Goal: Transaction & Acquisition: Purchase product/service

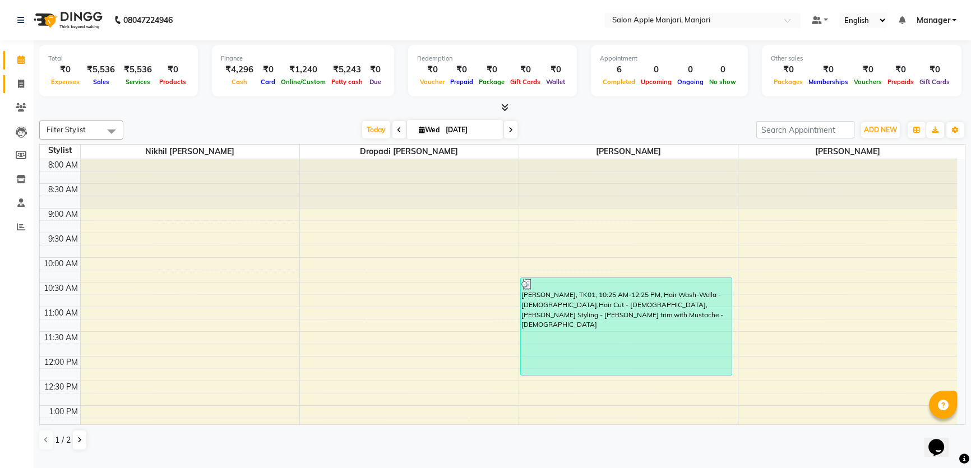
click at [22, 80] on icon at bounding box center [21, 84] width 6 height 8
select select "8088"
select select "service"
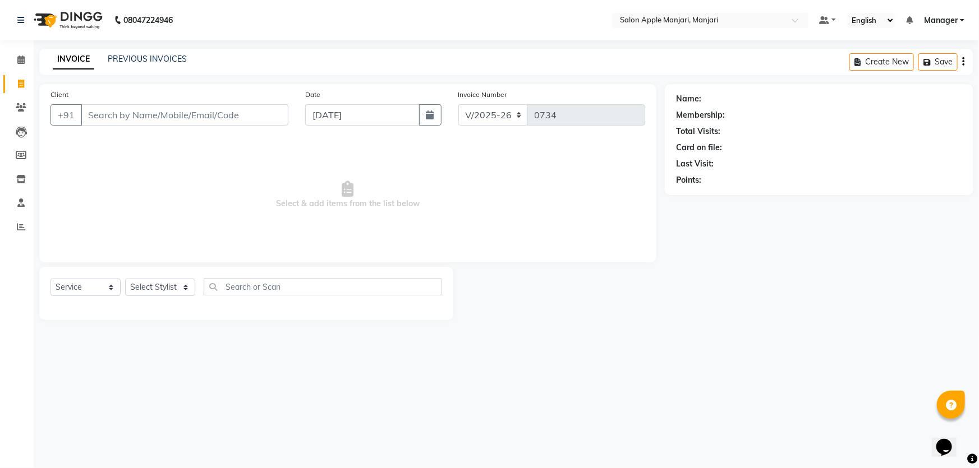
click at [123, 126] on input "Client" at bounding box center [185, 114] width 208 height 21
type input "D"
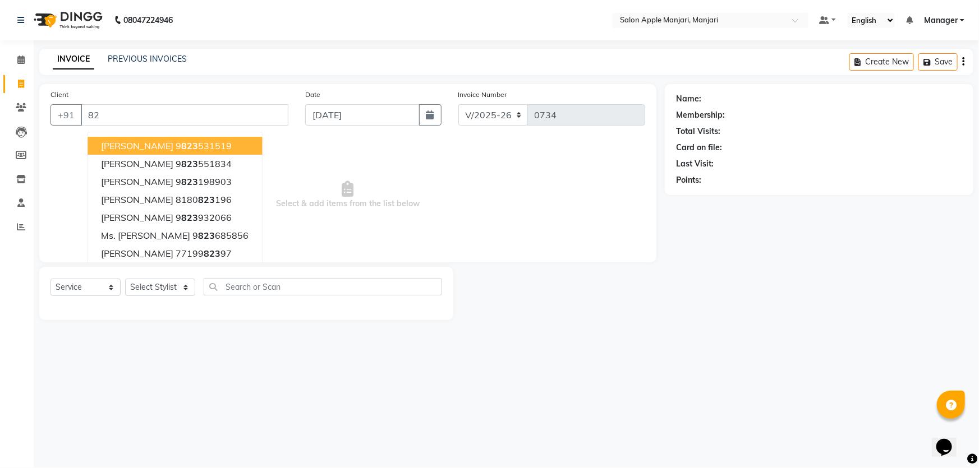
type input "8"
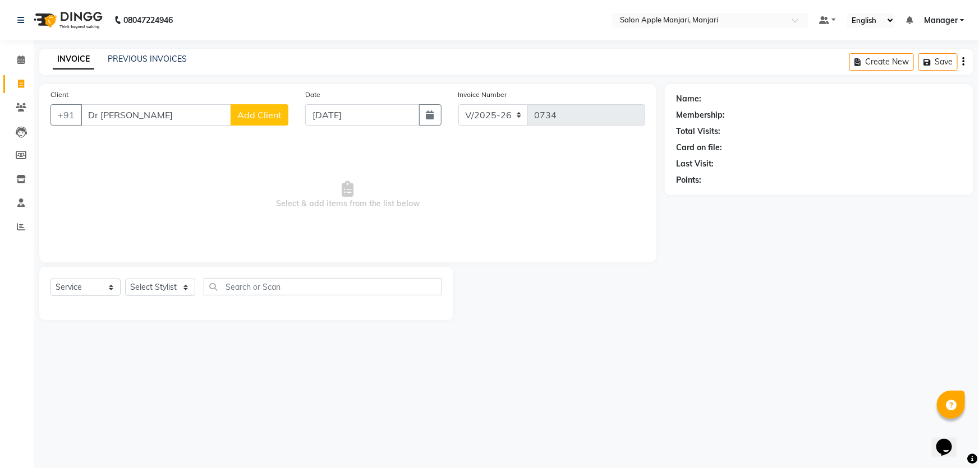
type input "Dr [PERSON_NAME]"
click at [147, 296] on select "Select Stylist [PERSON_NAME] [PERSON_NAME] [PERSON_NAME] Manager [PERSON_NAME] …" at bounding box center [160, 287] width 70 height 17
select select "85931"
click at [128, 296] on select "Select Stylist [PERSON_NAME] [PERSON_NAME] [PERSON_NAME] Manager [PERSON_NAME] …" at bounding box center [160, 287] width 70 height 17
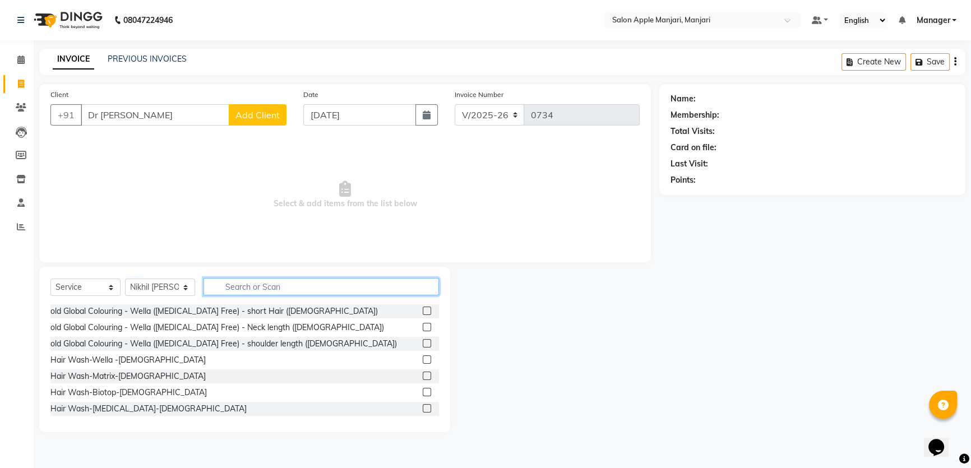
click at [255, 296] on input "text" at bounding box center [322, 286] width 236 height 17
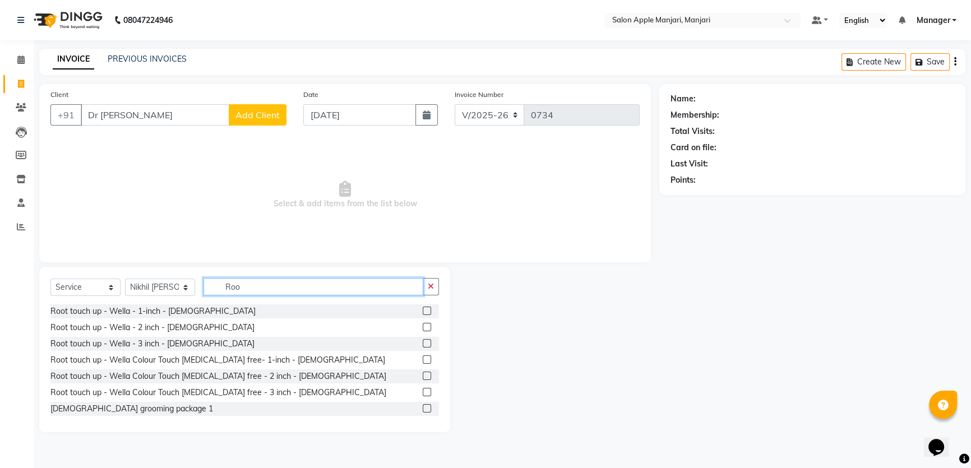
type input "Roo"
click at [197, 335] on div "Root touch up - Wella - 2 inch - [DEMOGRAPHIC_DATA]" at bounding box center [244, 328] width 389 height 14
click at [423, 331] on label at bounding box center [427, 327] width 8 height 8
click at [423, 331] on input "checkbox" at bounding box center [426, 327] width 7 height 7
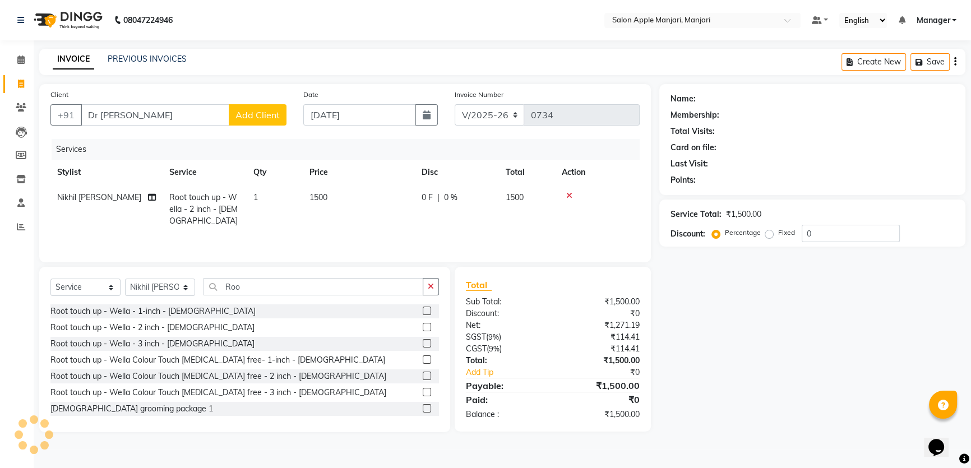
click at [423, 331] on label at bounding box center [427, 327] width 8 height 8
click at [423, 331] on input "checkbox" at bounding box center [426, 327] width 7 height 7
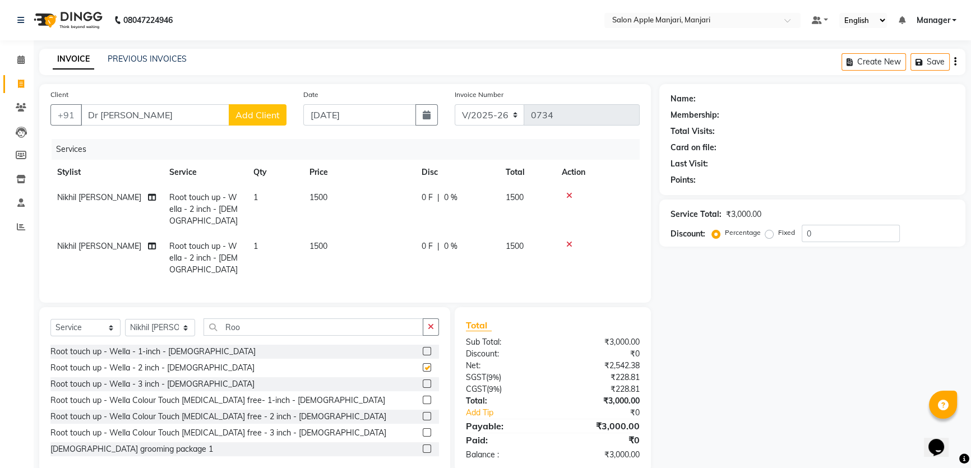
checkbox input "false"
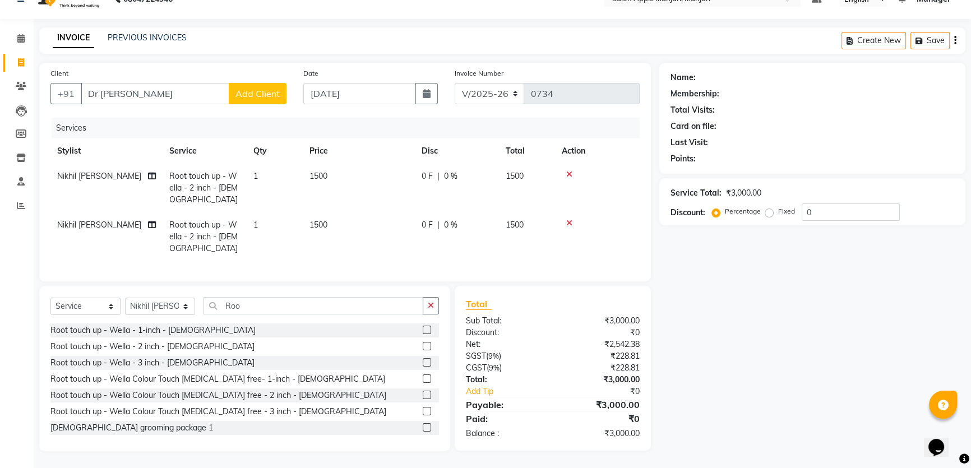
scroll to position [50, 0]
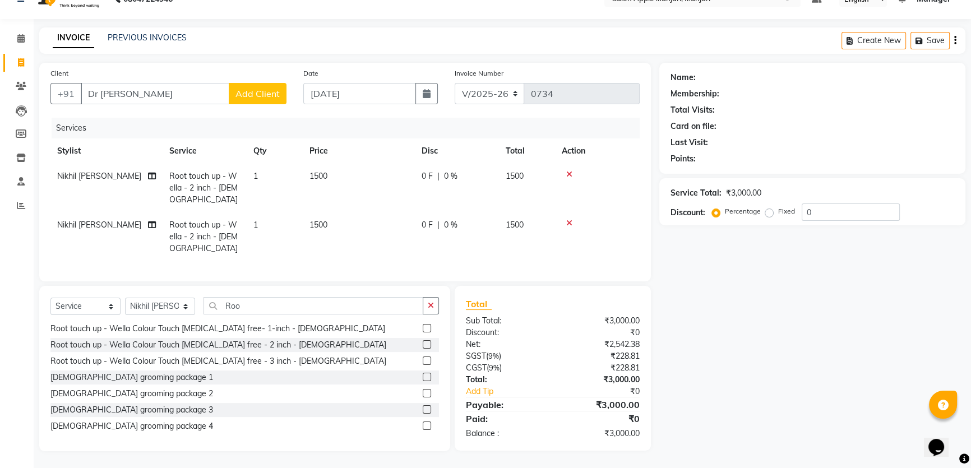
click at [423, 349] on label at bounding box center [427, 344] width 8 height 8
click at [423, 349] on input "checkbox" at bounding box center [426, 345] width 7 height 7
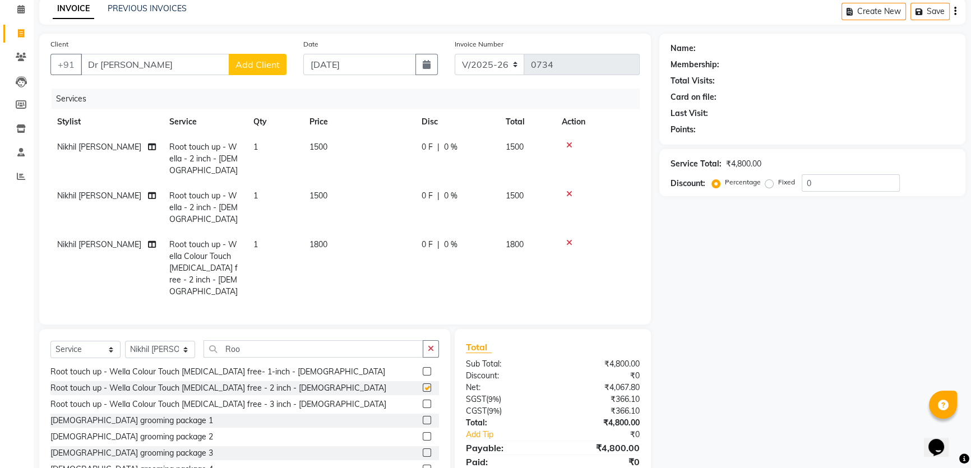
checkbox input "false"
click at [573, 198] on icon at bounding box center [569, 194] width 6 height 8
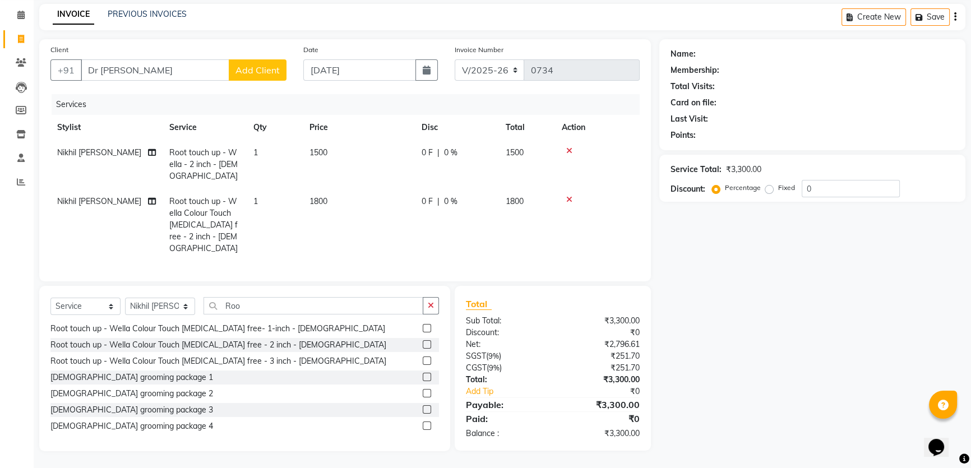
click at [572, 155] on icon at bounding box center [569, 151] width 6 height 8
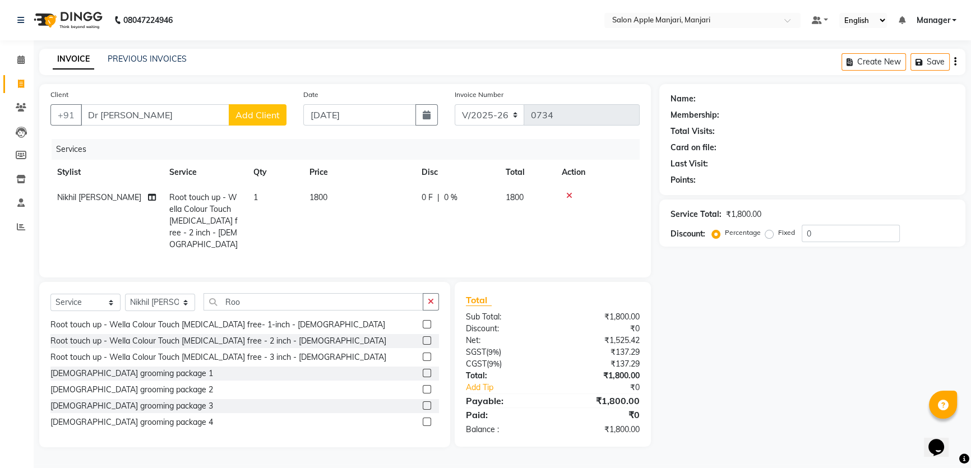
click at [466, 192] on div "0 F | 0 %" at bounding box center [457, 198] width 71 height 12
select select "85931"
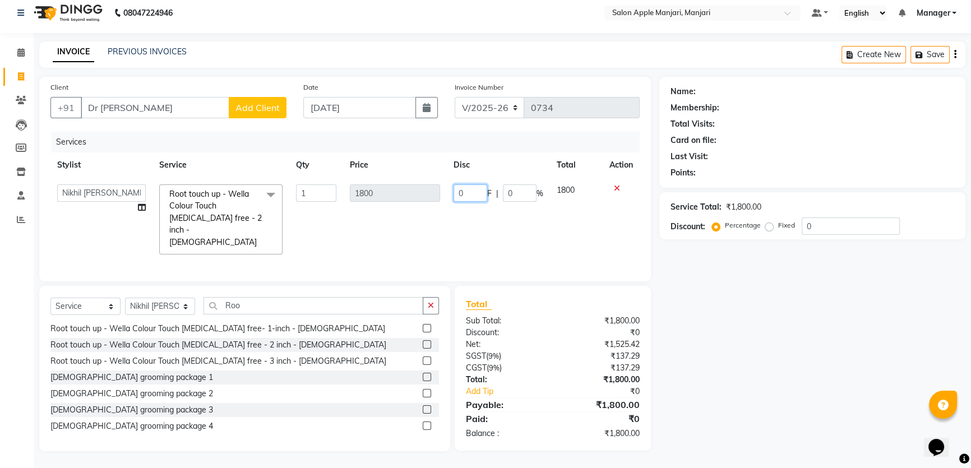
click at [454, 185] on input "0" at bounding box center [471, 193] width 34 height 17
click at [458, 185] on input "0" at bounding box center [471, 193] width 34 height 17
type input "020"
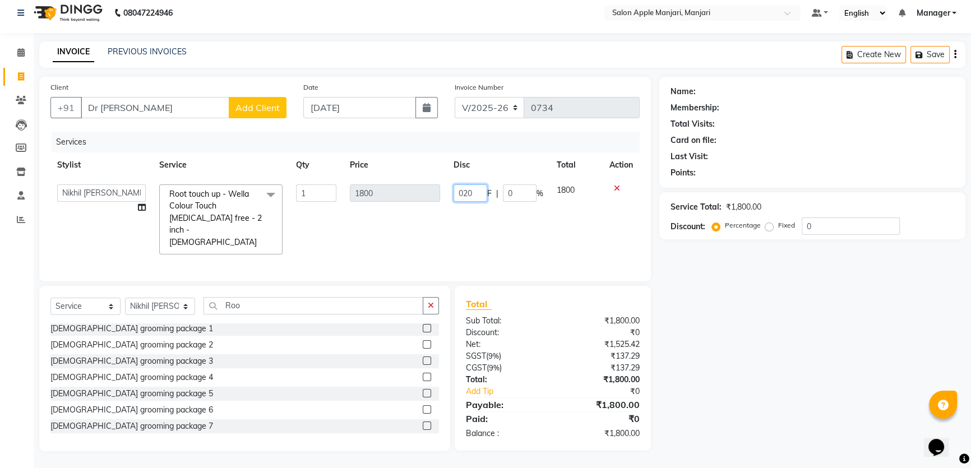
click at [468, 185] on input "020" at bounding box center [471, 193] width 34 height 17
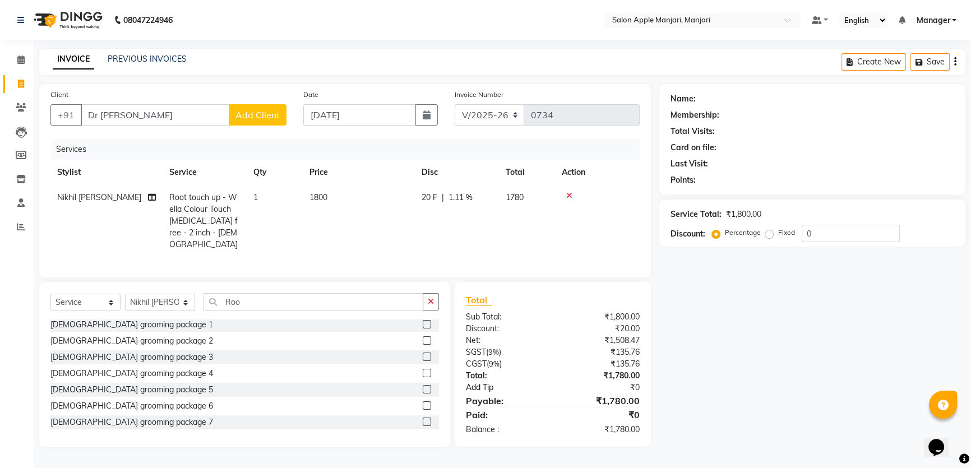
scroll to position [48, 0]
click at [481, 192] on div "20 F | 1.11 %" at bounding box center [457, 198] width 71 height 12
select select "85931"
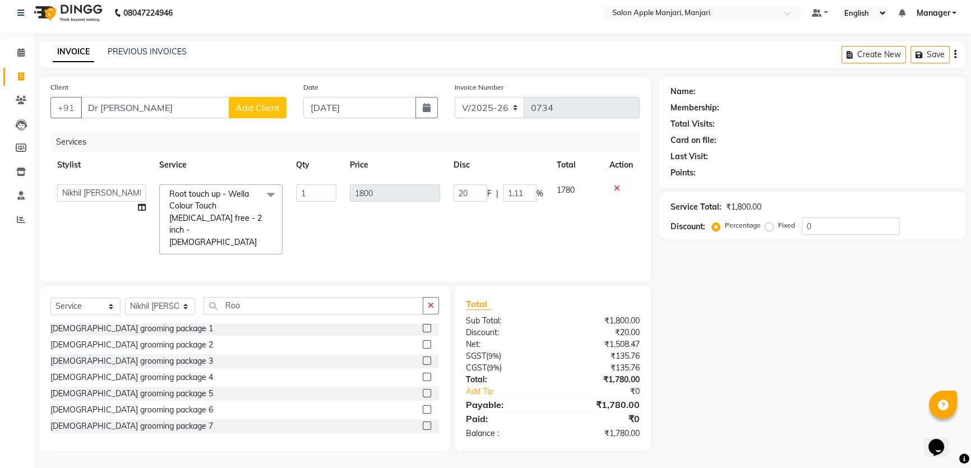
scroll to position [47, 0]
click at [523, 186] on input "1.11" at bounding box center [520, 193] width 34 height 17
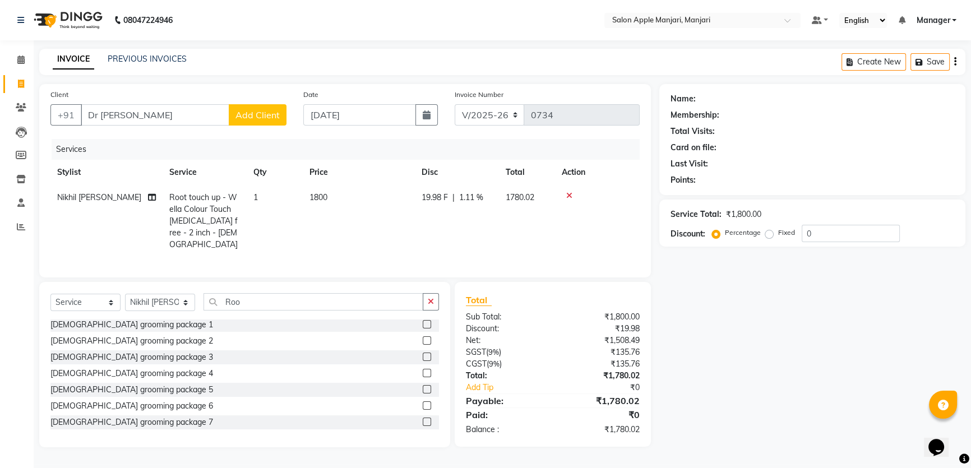
click at [483, 192] on span "1.11 %" at bounding box center [471, 198] width 24 height 12
select select "85931"
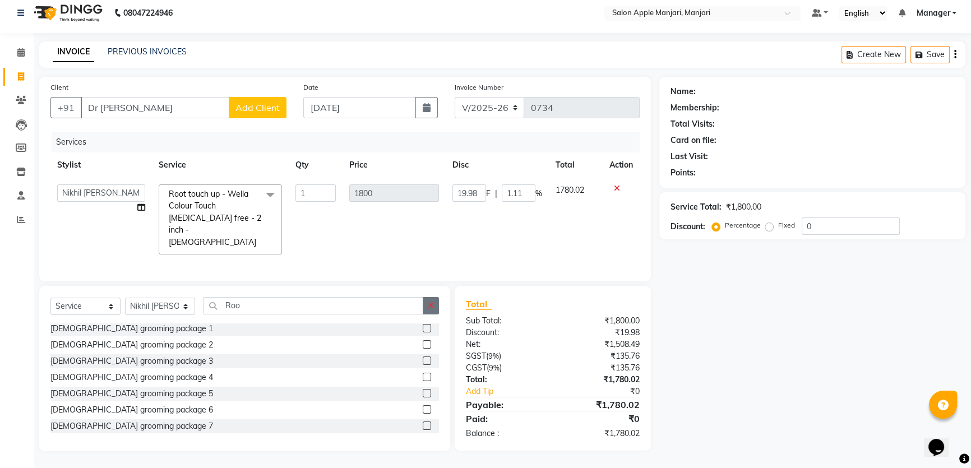
click at [430, 302] on icon "button" at bounding box center [431, 306] width 6 height 8
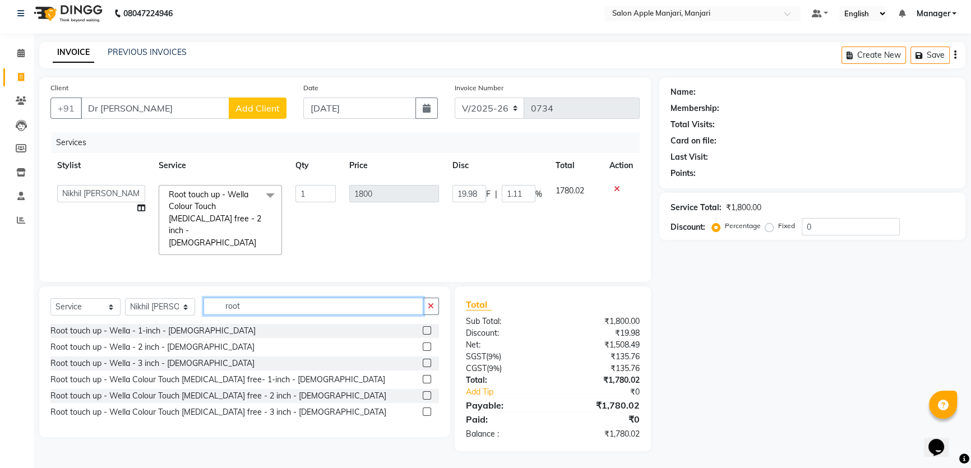
scroll to position [0, 0]
type input "root"
click at [172, 325] on div "Root touch up - Wella - 1-inch - [DEMOGRAPHIC_DATA]" at bounding box center [152, 331] width 205 height 12
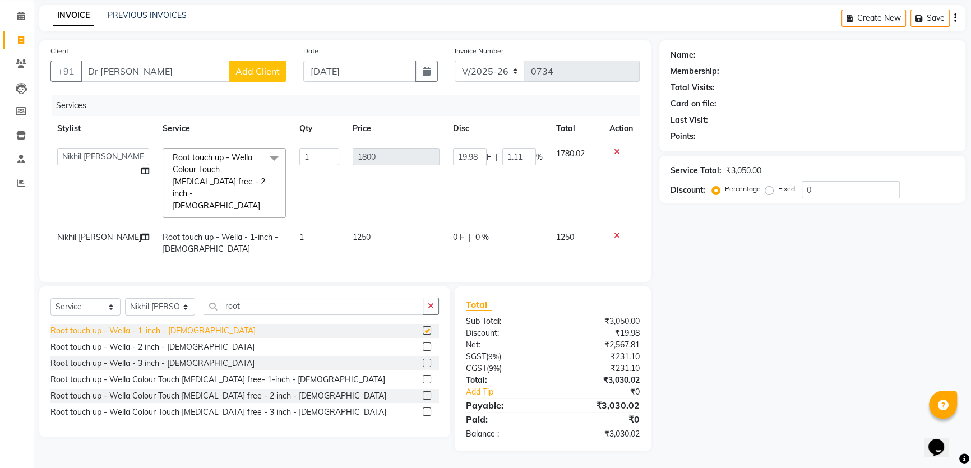
checkbox input "false"
click at [614, 156] on icon at bounding box center [617, 152] width 6 height 8
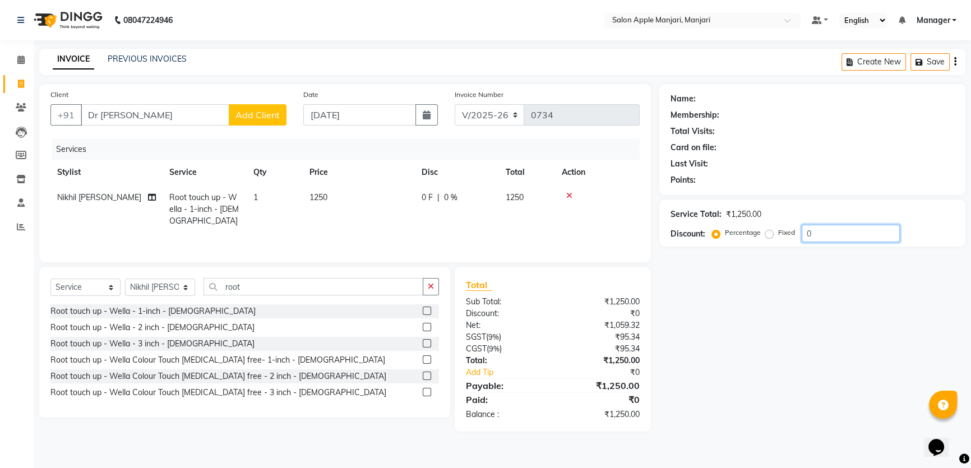
drag, startPoint x: 868, startPoint y: 222, endPoint x: 764, endPoint y: 223, distance: 104.3
click at [766, 225] on div "Percentage Fixed 0" at bounding box center [808, 233] width 186 height 17
drag, startPoint x: 830, startPoint y: 229, endPoint x: 802, endPoint y: 226, distance: 28.2
click at [802, 226] on div "Percentage Fixed 25" at bounding box center [808, 233] width 186 height 17
type input "30"
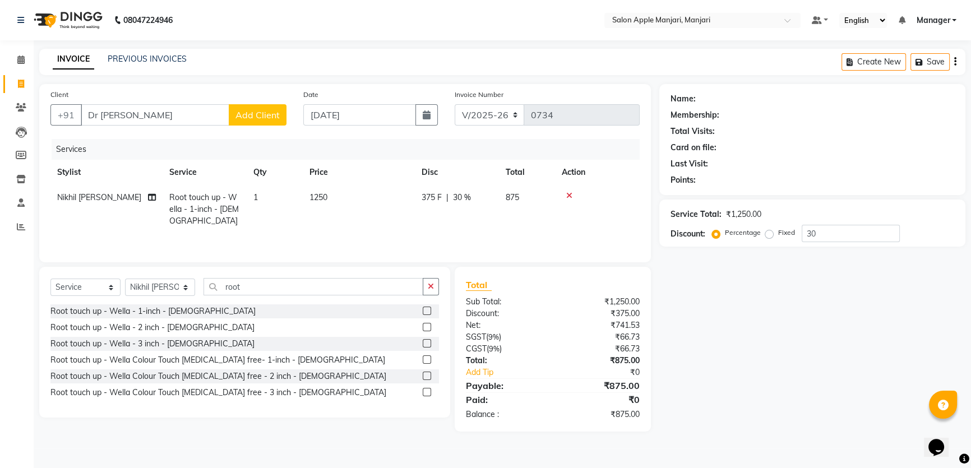
click at [841, 340] on div "Name: Membership: Total Visits: Card on file: Last Visit: Points: Service Total…" at bounding box center [817, 258] width 315 height 348
click at [467, 192] on span "30 %" at bounding box center [462, 198] width 18 height 12
select select "85931"
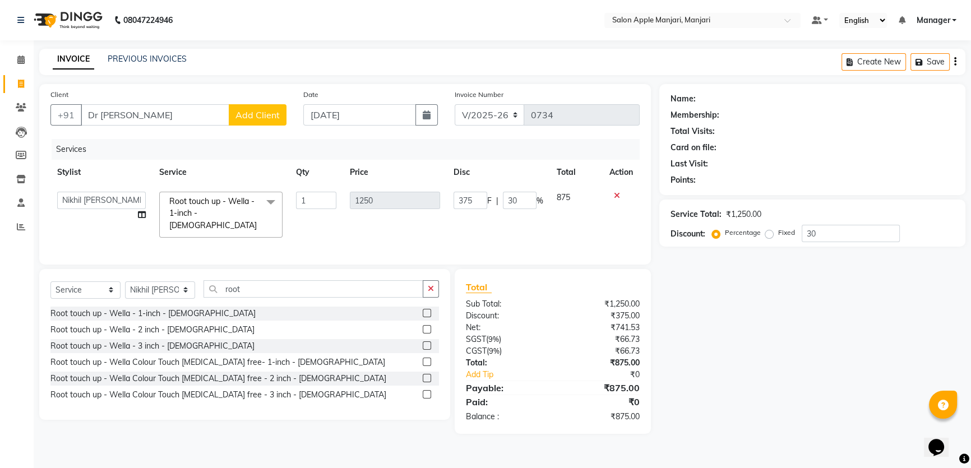
scroll to position [35, 0]
click at [763, 341] on div "Name: Membership: Total Visits: Card on file: Last Visit: Points: Service Total…" at bounding box center [817, 259] width 315 height 350
click at [758, 346] on div "Name: Membership: Total Visits: Card on file: Last Visit: Points: Service Total…" at bounding box center [817, 259] width 315 height 350
click at [811, 346] on div "Name: Membership: Total Visits: Card on file: Last Visit: Points: Service Total…" at bounding box center [817, 259] width 315 height 350
click at [748, 337] on div "Name: Membership: Total Visits: Card on file: Last Visit: Points: Service Total…" at bounding box center [817, 259] width 315 height 350
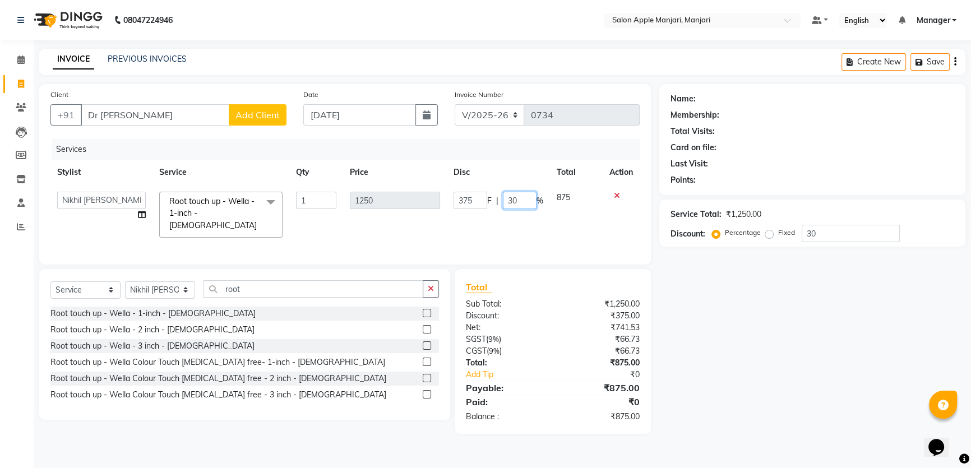
drag, startPoint x: 515, startPoint y: 197, endPoint x: 435, endPoint y: 191, distance: 79.9
click at [435, 191] on tr "[PERSON_NAME] [PERSON_NAME] [PERSON_NAME] Manager Nikhil [PERSON_NAME] [PERSON_…" at bounding box center [344, 214] width 589 height 59
type input "20"
drag, startPoint x: 727, startPoint y: 387, endPoint x: 714, endPoint y: 389, distance: 13.1
click at [728, 387] on div "Name: Membership: Total Visits: Card on file: Last Visit: Points: Service Total…" at bounding box center [817, 259] width 315 height 350
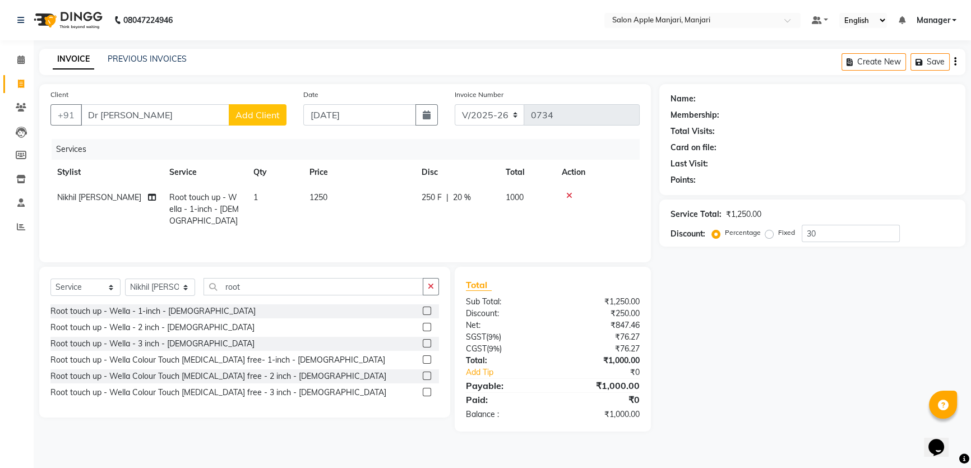
click at [535, 196] on td "1000" at bounding box center [527, 209] width 56 height 49
select select "85931"
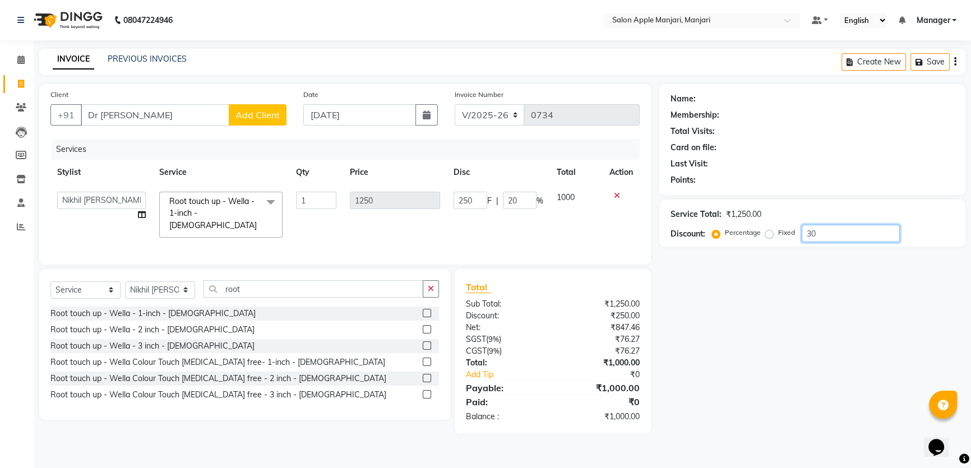
drag, startPoint x: 859, startPoint y: 224, endPoint x: 809, endPoint y: 224, distance: 49.9
click at [809, 225] on div "Percentage Fixed 30" at bounding box center [808, 233] width 186 height 17
type input "0"
click at [867, 225] on input "number" at bounding box center [851, 233] width 98 height 17
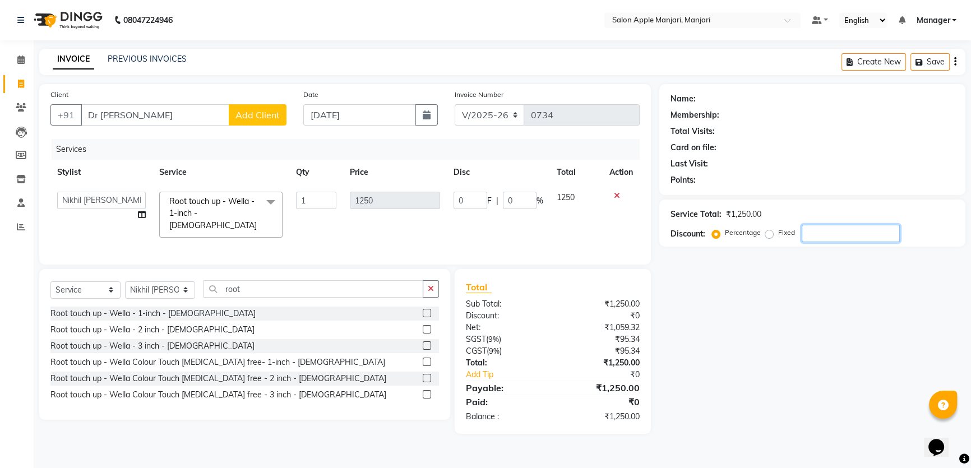
type input "2"
type input "25"
type input "2"
type input "25"
type input "312.5"
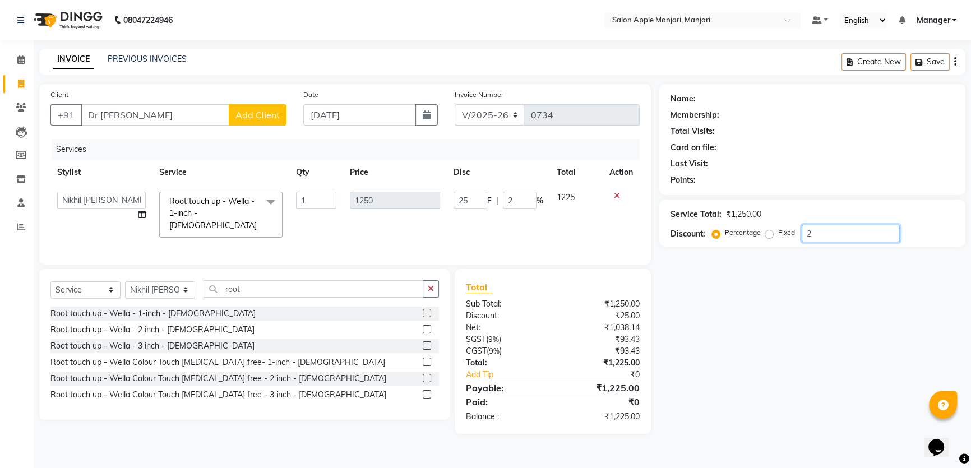
type input "25"
click at [804, 323] on div "Name: Membership: Total Visits: Card on file: Last Visit: Points: Service Total…" at bounding box center [817, 259] width 315 height 350
click at [559, 213] on td "937.5" at bounding box center [576, 214] width 53 height 59
drag, startPoint x: 838, startPoint y: 222, endPoint x: 768, endPoint y: 231, distance: 70.1
click at [768, 231] on div "Percentage Fixed 25" at bounding box center [808, 233] width 186 height 17
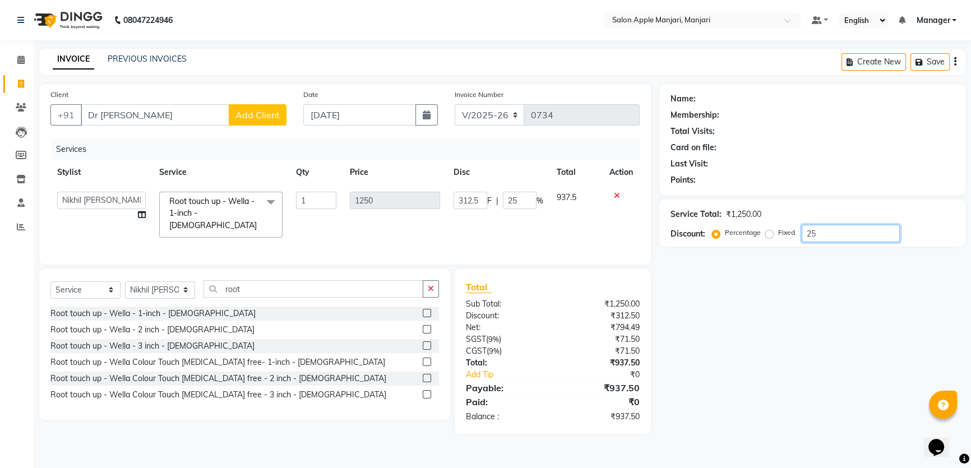
type input "3"
type input "37.5"
type input "3"
type input "30"
type input "375"
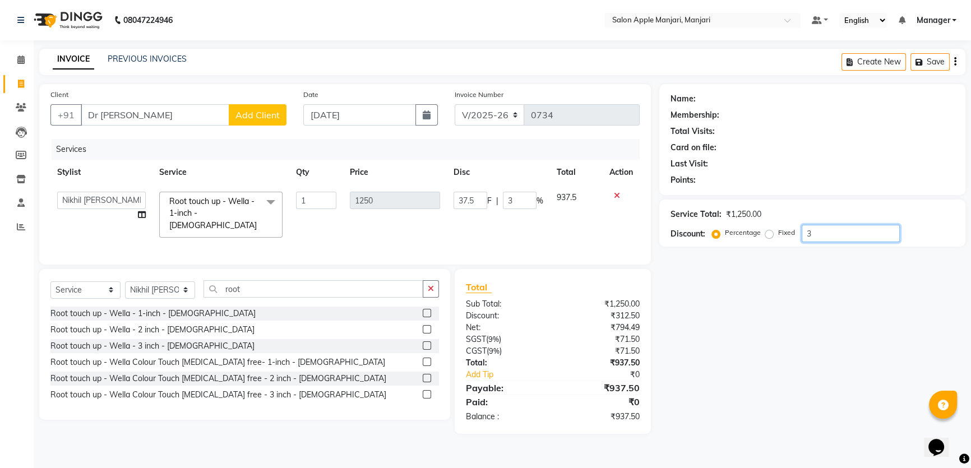
type input "30"
click at [773, 305] on div "Name: Membership: Total Visits: Card on file: Last Visit: Points: Service Total…" at bounding box center [817, 259] width 315 height 350
click at [826, 363] on div "Name: Membership: Total Visits: Card on file: Last Visit: Points: Service Total…" at bounding box center [817, 259] width 315 height 350
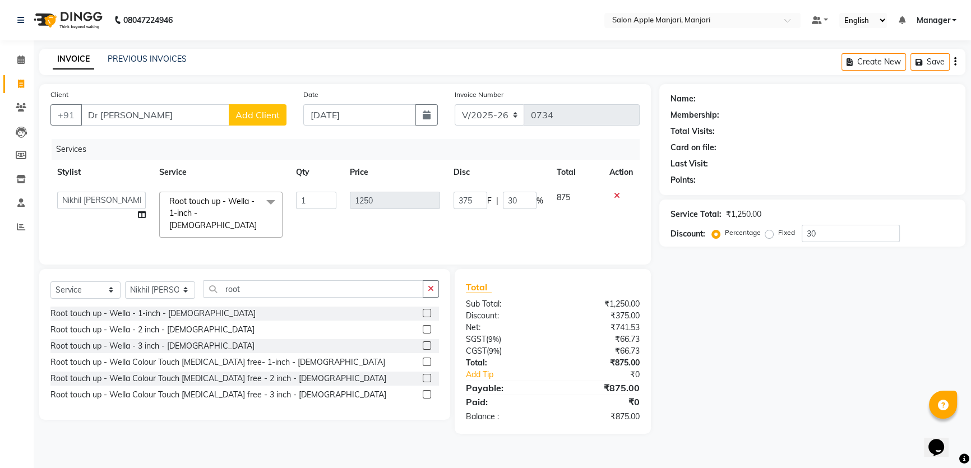
click at [849, 153] on div "Name: Membership: Total Visits: Card on file: Last Visit: Points:" at bounding box center [813, 138] width 284 height 98
click at [529, 245] on td "375 F | 30 %" at bounding box center [498, 214] width 103 height 59
drag, startPoint x: 519, startPoint y: 232, endPoint x: 508, endPoint y: 232, distance: 11.2
click at [508, 209] on input "30" at bounding box center [520, 200] width 34 height 17
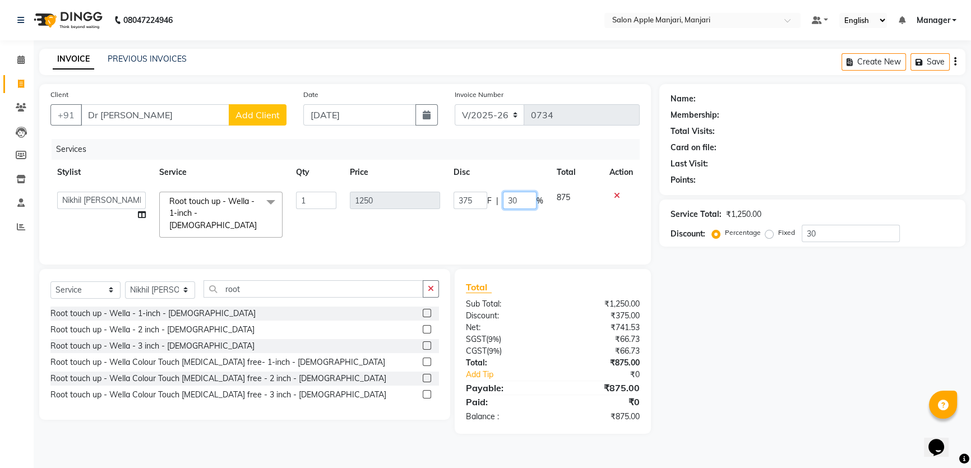
type input "3"
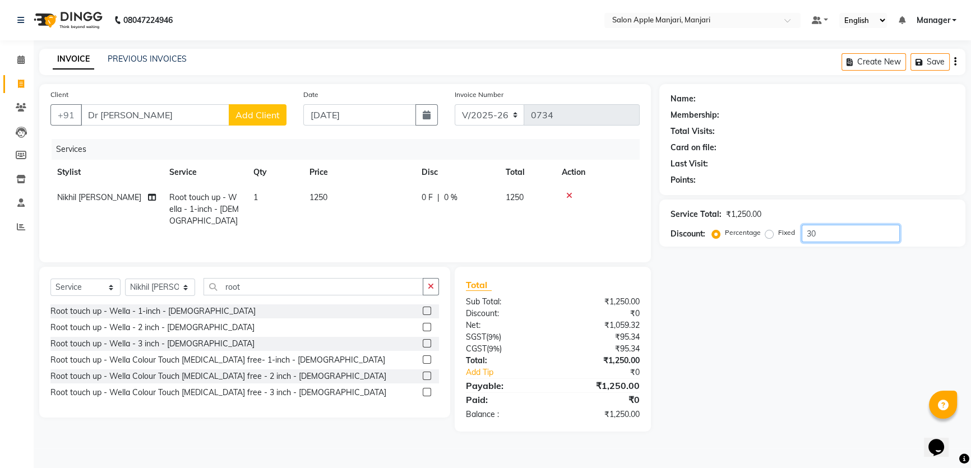
drag, startPoint x: 790, startPoint y: 254, endPoint x: 730, endPoint y: 251, distance: 60.1
click at [730, 242] on div "Percentage Fixed 30" at bounding box center [808, 233] width 186 height 17
type input "20"
drag, startPoint x: 782, startPoint y: 402, endPoint x: 781, endPoint y: 390, distance: 12.5
click at [782, 399] on div "Name: Membership: Total Visits: Card on file: Last Visit: Points: Service Total…" at bounding box center [817, 258] width 315 height 348
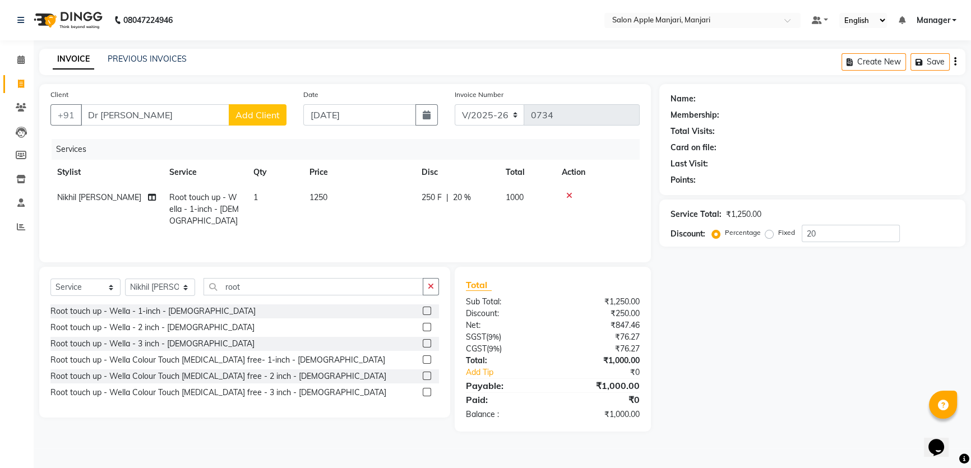
click at [573, 200] on icon at bounding box center [569, 196] width 6 height 8
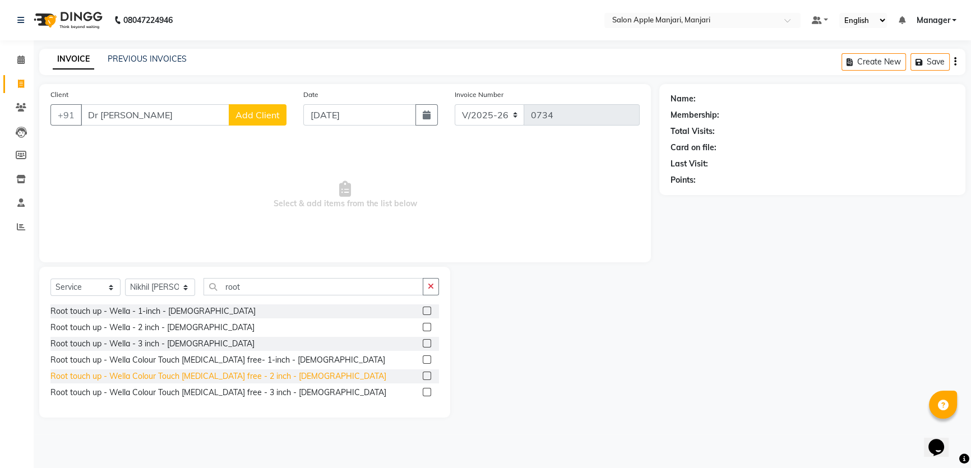
scroll to position [11, 0]
drag, startPoint x: 258, startPoint y: 387, endPoint x: 263, endPoint y: 394, distance: 8.4
click at [259, 366] on div "Root touch up - Wella Colour Touch [MEDICAL_DATA] free- 1-inch - [DEMOGRAPHIC_D…" at bounding box center [217, 360] width 335 height 12
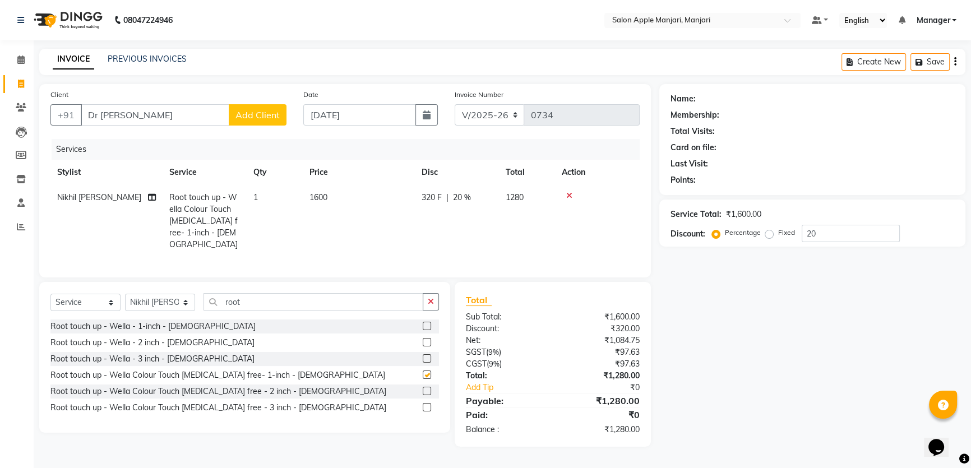
checkbox input "false"
drag, startPoint x: 842, startPoint y: 247, endPoint x: 798, endPoint y: 248, distance: 43.8
click at [798, 242] on div "Percentage Fixed 20" at bounding box center [808, 233] width 186 height 17
drag, startPoint x: 809, startPoint y: 338, endPoint x: 735, endPoint y: 346, distance: 75.0
click at [813, 334] on div "Name: Membership: Total Visits: Card on file: Last Visit: Points: Service Total…" at bounding box center [817, 265] width 315 height 363
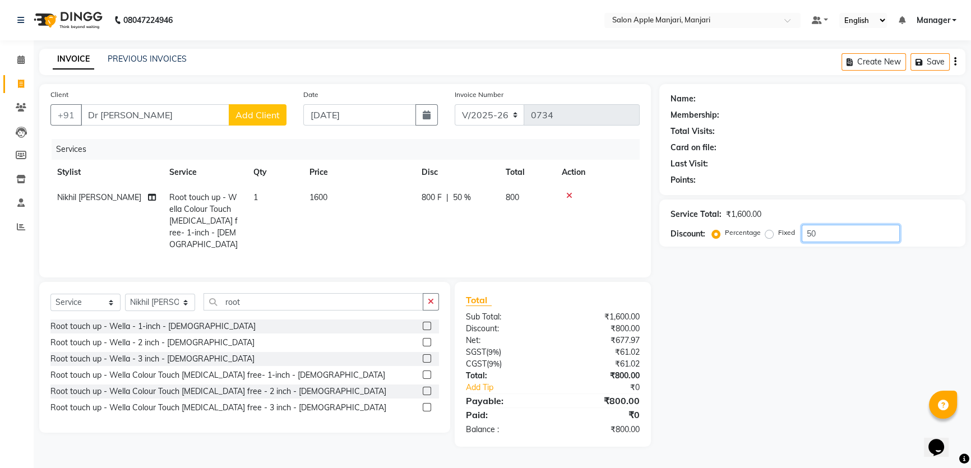
drag, startPoint x: 836, startPoint y: 247, endPoint x: 790, endPoint y: 246, distance: 46.0
click at [790, 242] on div "Percentage Fixed 50" at bounding box center [808, 233] width 186 height 17
type input "40"
click at [864, 361] on div "Name: Membership: Total Visits: Card on file: Last Visit: Points: Service Total…" at bounding box center [817, 265] width 315 height 363
click at [717, 316] on div "Name: Membership: Total Visits: Card on file: Last Visit: Points: Service Total…" at bounding box center [817, 265] width 315 height 363
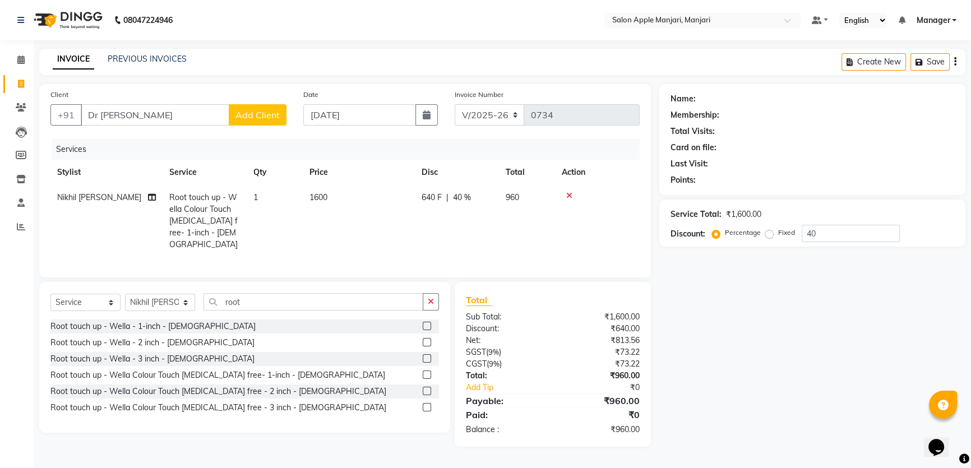
click at [716, 359] on div "Name: Membership: Total Visits: Card on file: Last Visit: Points: Service Total…" at bounding box center [817, 265] width 315 height 363
drag, startPoint x: 841, startPoint y: 254, endPoint x: 794, endPoint y: 254, distance: 47.1
click at [794, 242] on div "Percentage Fixed 40" at bounding box center [808, 233] width 186 height 17
click at [864, 325] on div "Name: Membership: Total Visits: Card on file: Last Visit: Points: Service Total…" at bounding box center [817, 265] width 315 height 363
click at [767, 375] on div "Name: Membership: Total Visits: Card on file: Last Visit: Points: Service Total…" at bounding box center [817, 265] width 315 height 363
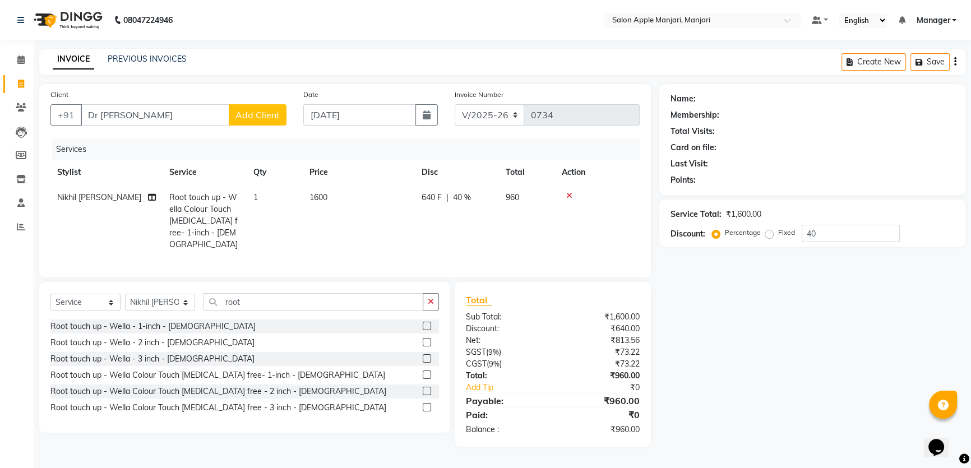
scroll to position [48, 0]
click at [867, 225] on input "40" at bounding box center [851, 233] width 98 height 17
drag, startPoint x: 757, startPoint y: 365, endPoint x: 708, endPoint y: 356, distance: 50.1
click at [758, 363] on div "Name: Membership: Total Visits: Card on file: Last Visit: Points: Service Total…" at bounding box center [817, 265] width 315 height 363
click at [339, 293] on input "root" at bounding box center [314, 301] width 220 height 17
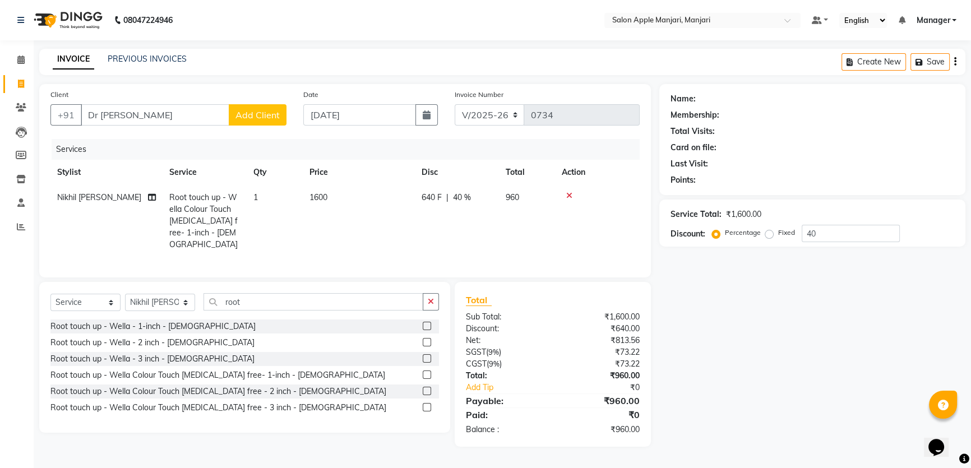
click at [366, 190] on td "1600" at bounding box center [359, 221] width 112 height 72
select select "85931"
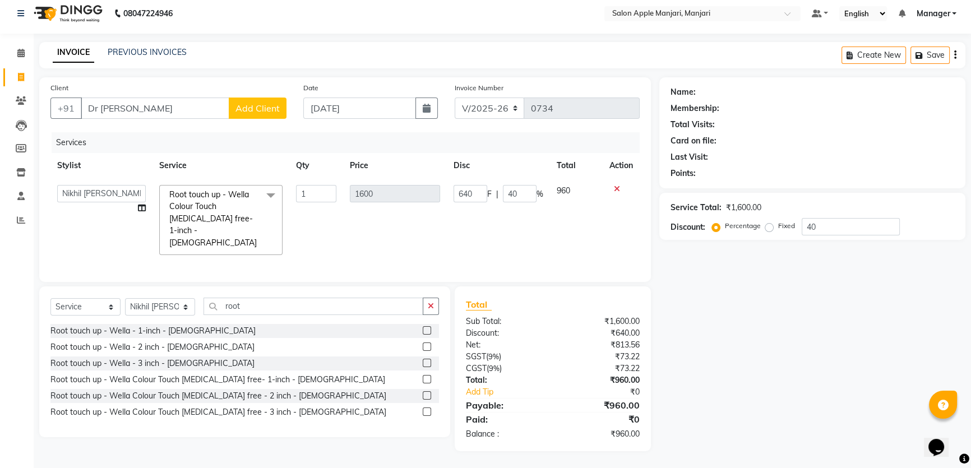
scroll to position [47, 0]
click at [739, 257] on div "Name: Membership: Total Visits: Card on file: Last Visit: Points: Service Total…" at bounding box center [817, 264] width 315 height 374
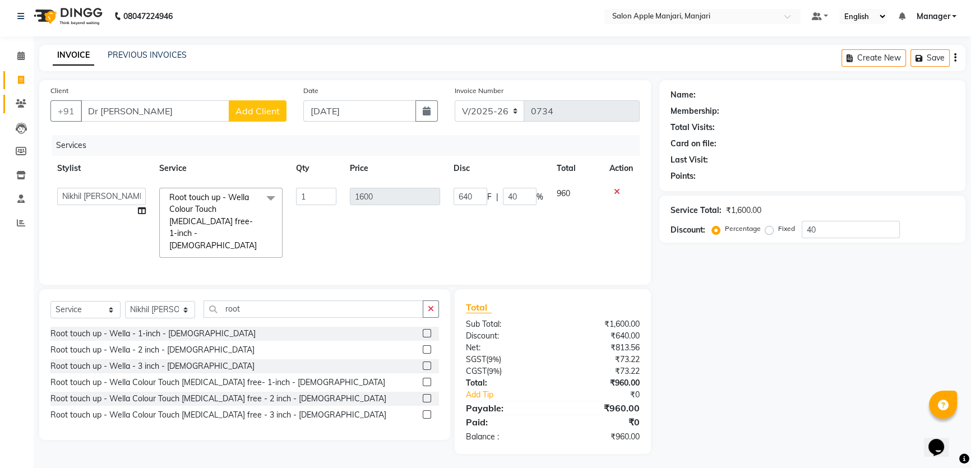
scroll to position [0, 0]
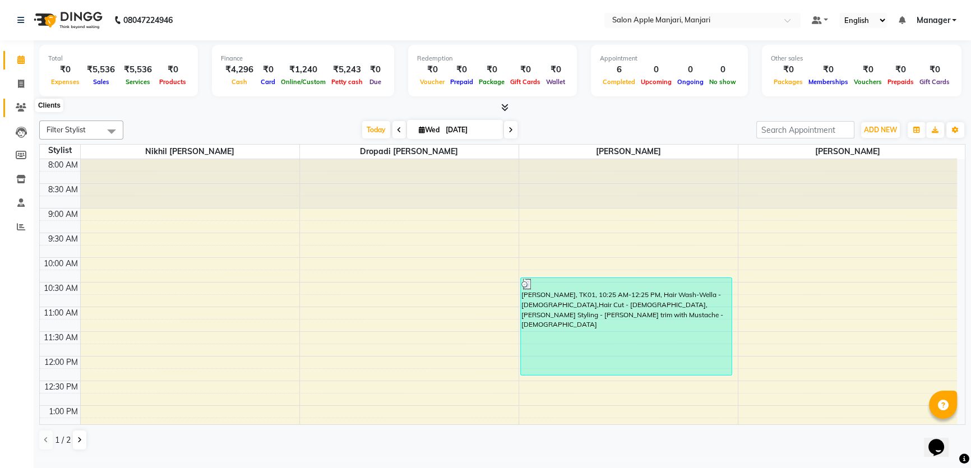
click at [20, 106] on icon at bounding box center [21, 107] width 11 height 8
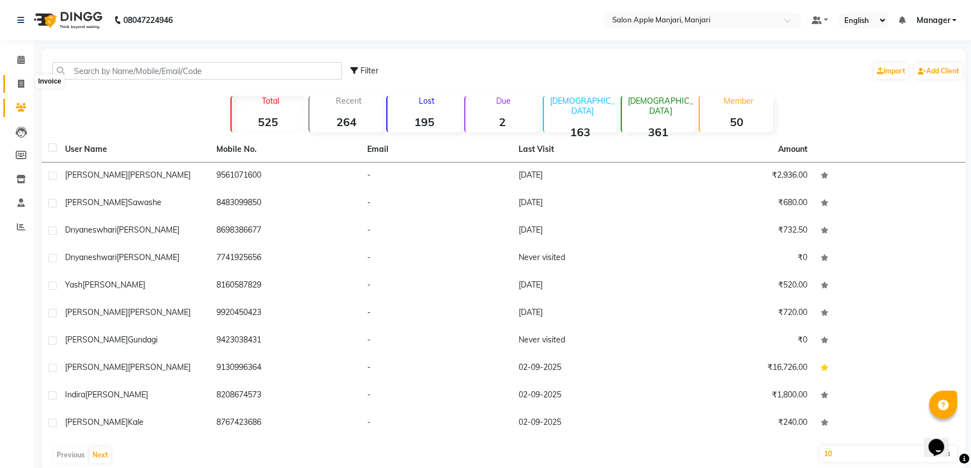
click at [22, 84] on icon at bounding box center [21, 84] width 6 height 8
select select "service"
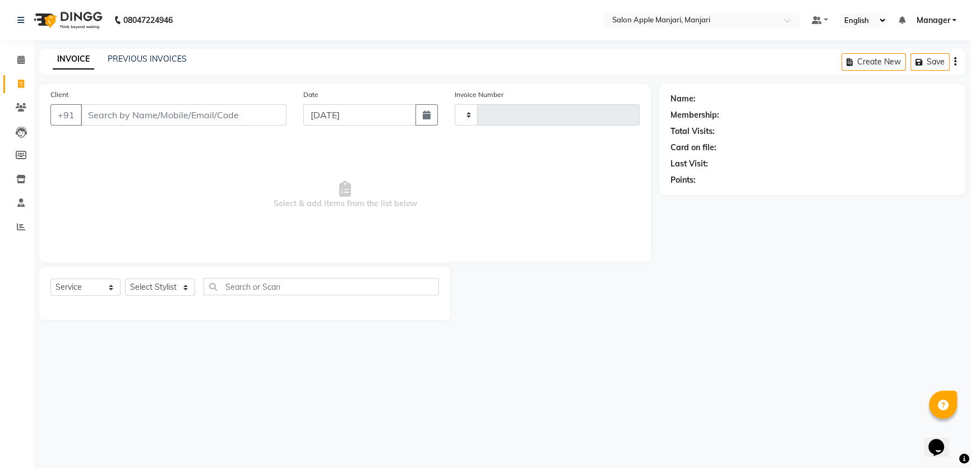
type input "0734"
select select "8088"
click at [121, 126] on input "Client" at bounding box center [185, 114] width 208 height 21
click at [15, 107] on span at bounding box center [21, 108] width 20 height 13
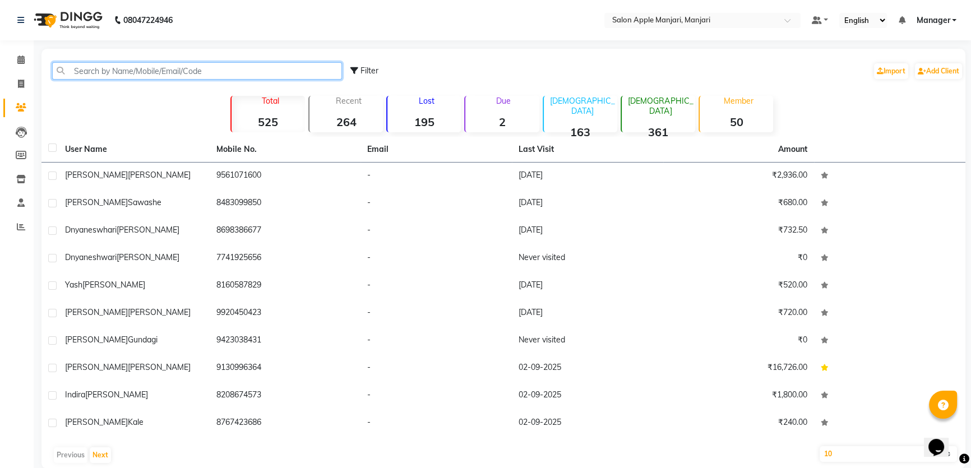
click at [225, 80] on input "text" at bounding box center [197, 70] width 290 height 17
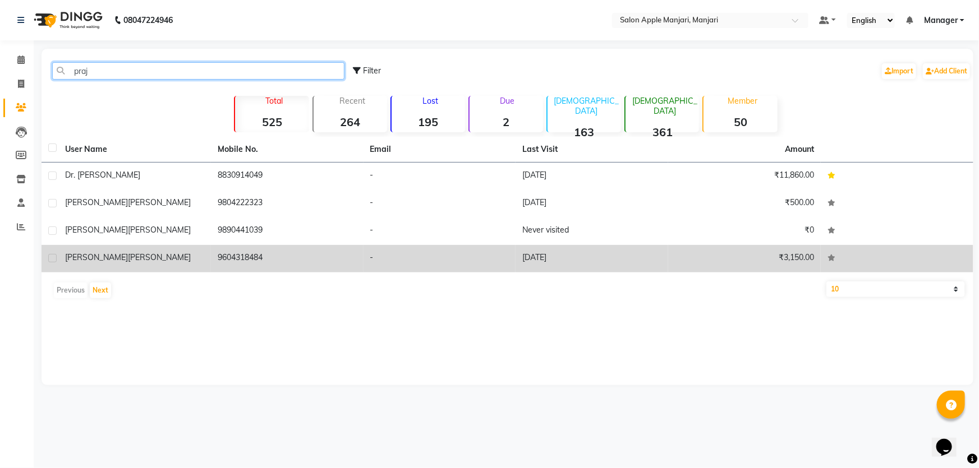
type input "praj"
click at [159, 264] on div "Prajakta Taware" at bounding box center [134, 258] width 139 height 12
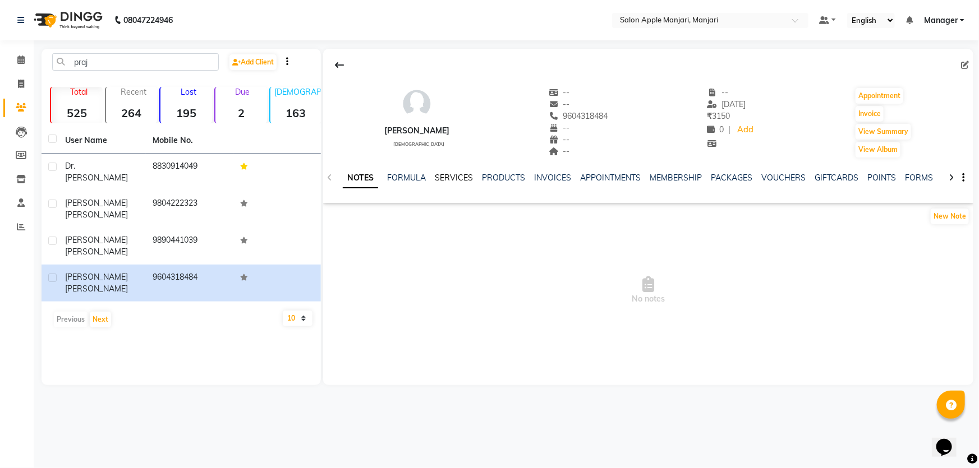
click at [471, 183] on link "SERVICES" at bounding box center [454, 178] width 38 height 10
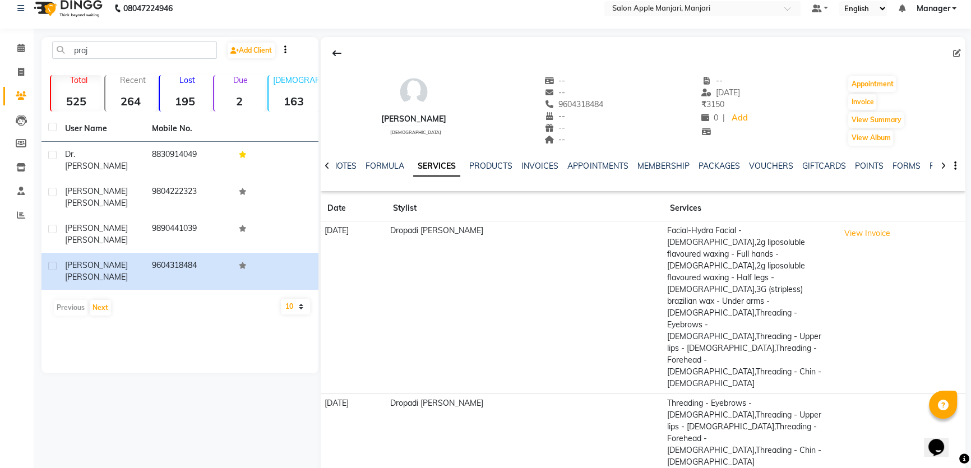
scroll to position [19, 0]
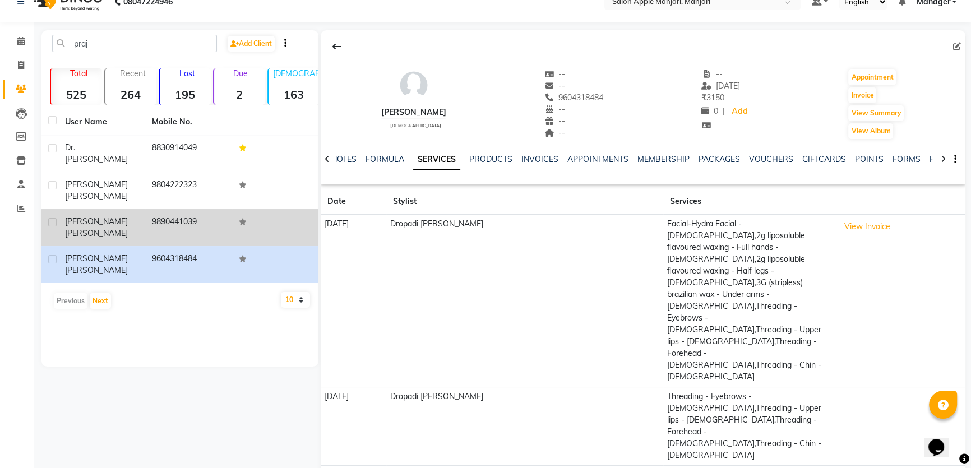
click at [90, 221] on div "Prajakta Aglawe" at bounding box center [101, 228] width 73 height 24
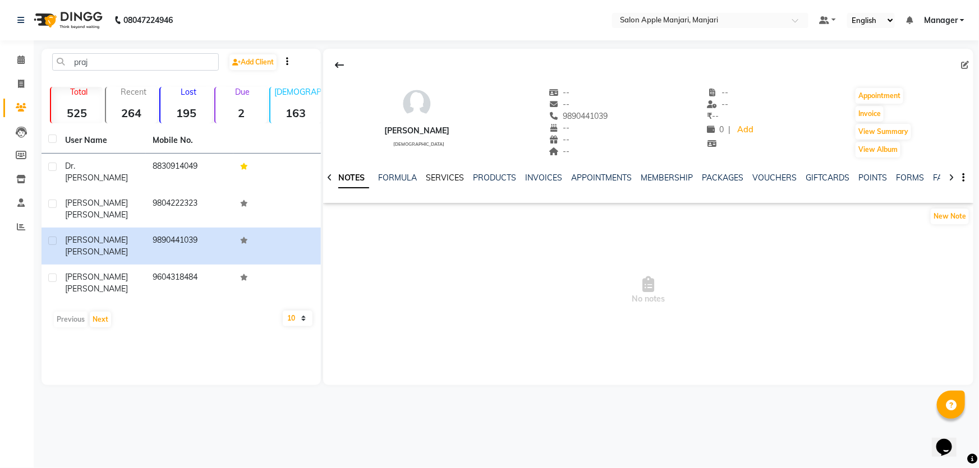
click at [444, 183] on link "SERVICES" at bounding box center [445, 178] width 38 height 10
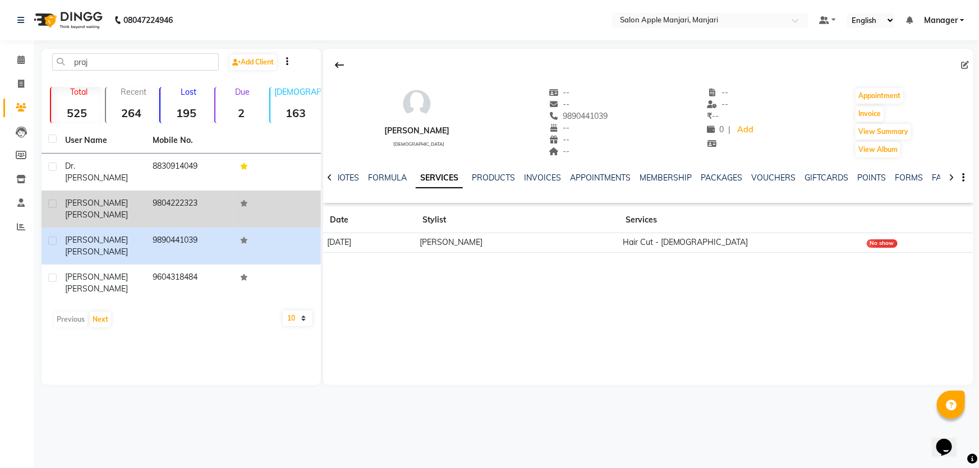
click at [132, 208] on div "Prajwal Borade" at bounding box center [102, 209] width 74 height 24
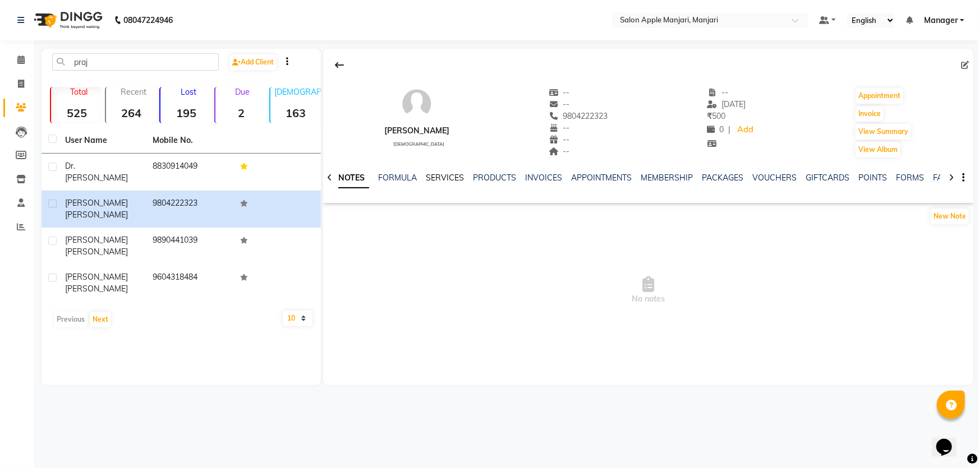
click at [462, 183] on link "SERVICES" at bounding box center [445, 178] width 38 height 10
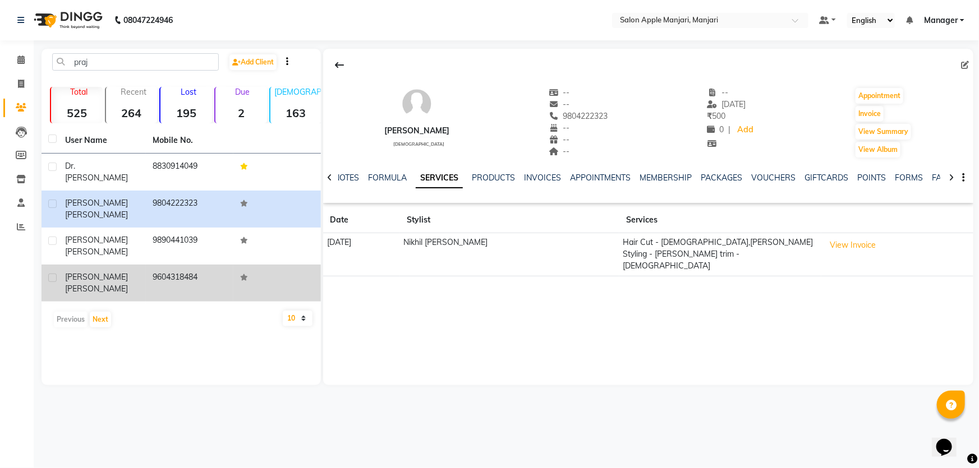
click at [81, 279] on span "Prajakta" at bounding box center [96, 277] width 63 height 10
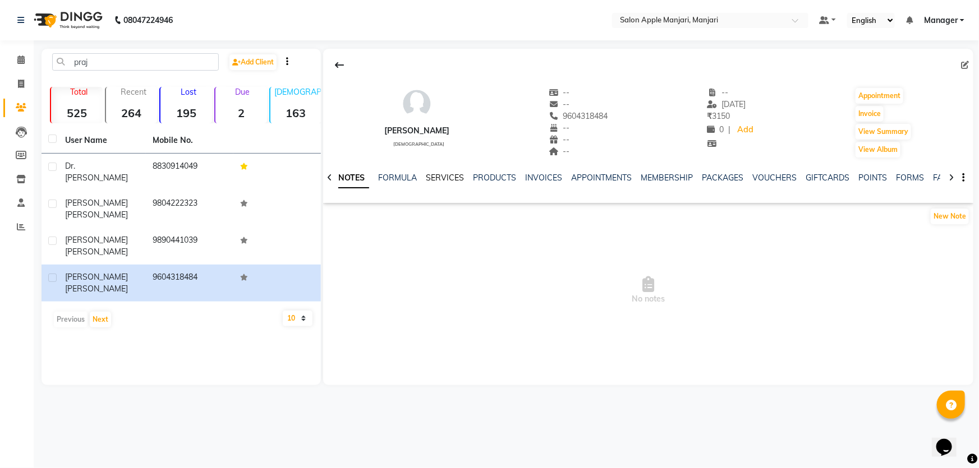
click at [441, 183] on link "SERVICES" at bounding box center [445, 178] width 38 height 10
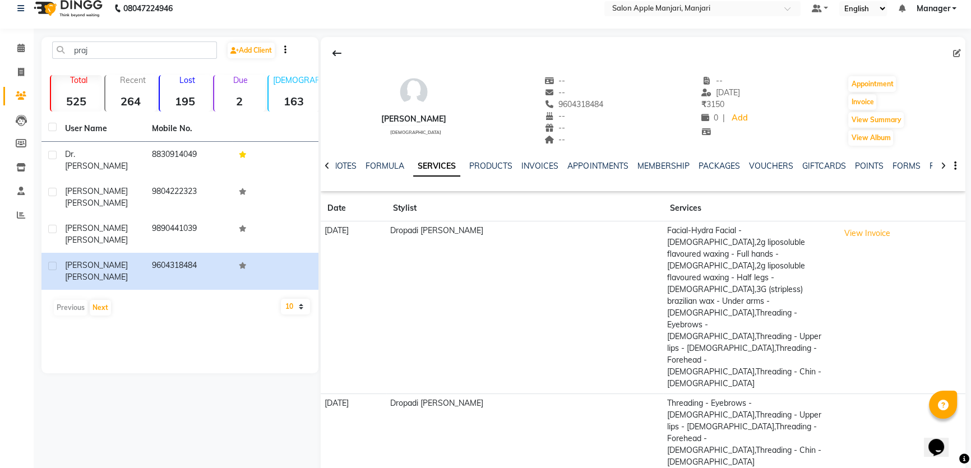
scroll to position [19, 0]
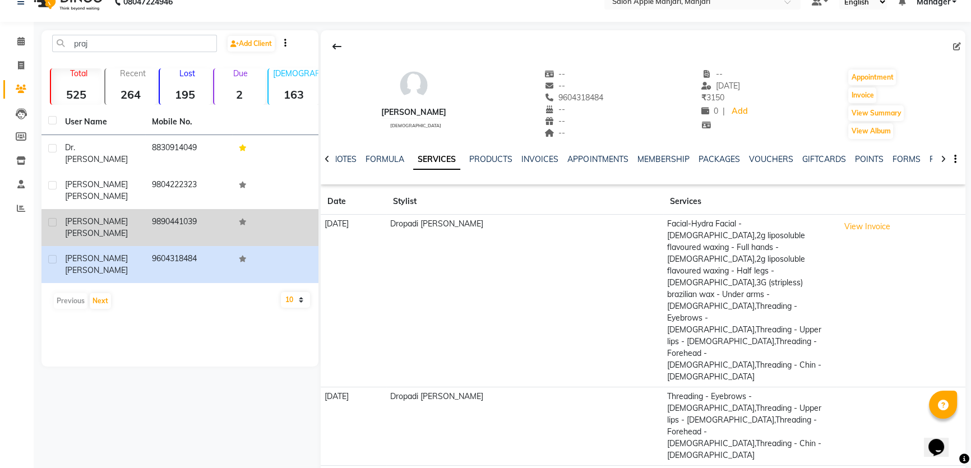
click at [82, 225] on span "Prajakta" at bounding box center [96, 222] width 63 height 10
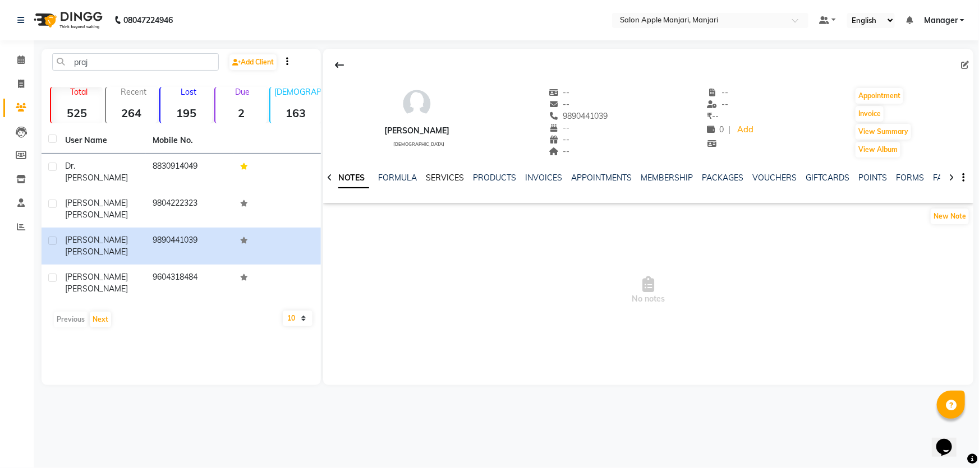
click at [441, 183] on link "SERVICES" at bounding box center [445, 178] width 38 height 10
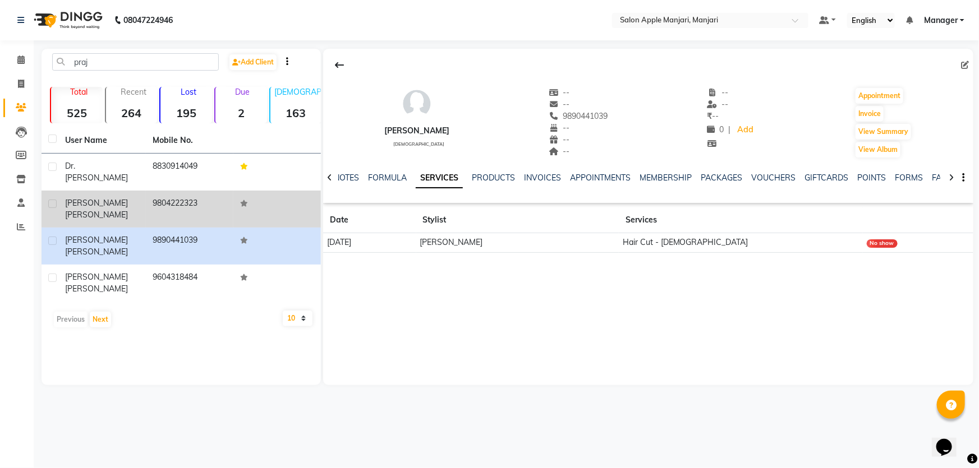
click at [109, 215] on span "Borade" at bounding box center [96, 215] width 63 height 10
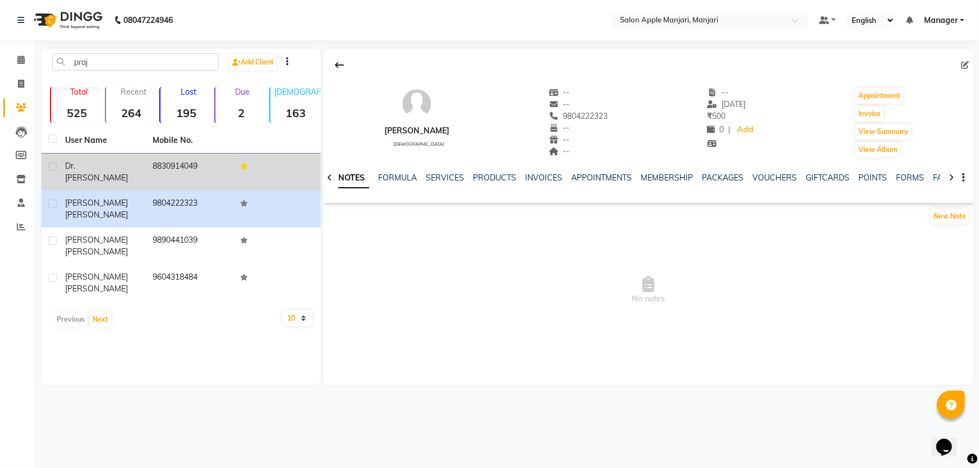
click at [112, 174] on td "Dr. Prajakta" at bounding box center [101, 172] width 87 height 37
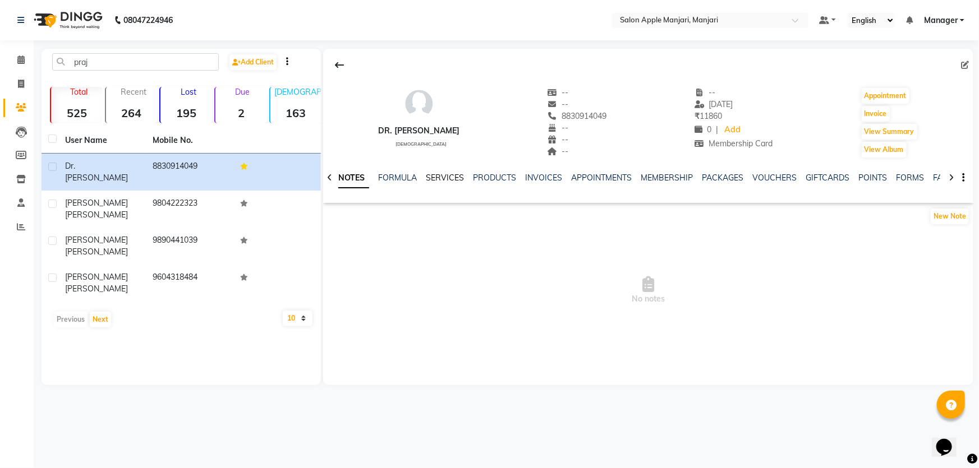
click at [440, 183] on link "SERVICES" at bounding box center [445, 178] width 38 height 10
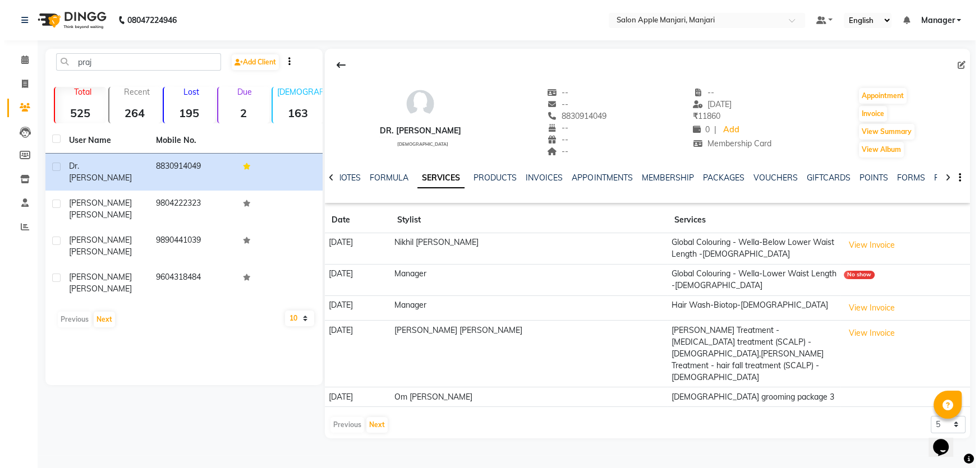
scroll to position [4, 0]
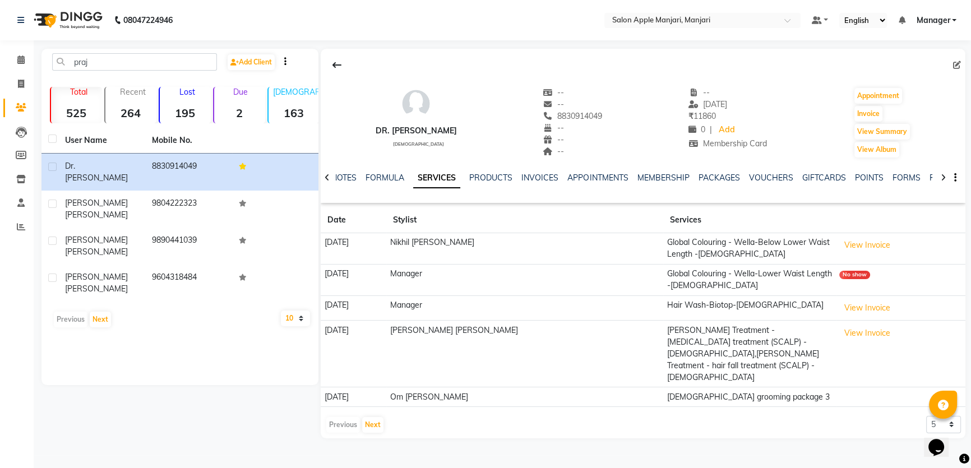
click at [667, 360] on td "Scalf Treatment - dandruff treatment (SCALP) - Male,Scalf Treatment - hair fall…" at bounding box center [750, 354] width 173 height 67
click at [868, 342] on button "View Invoice" at bounding box center [868, 333] width 56 height 17
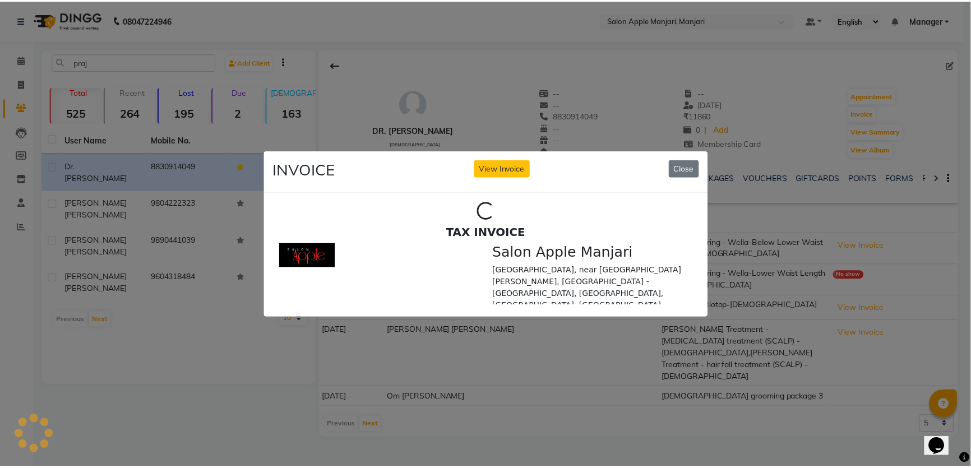
scroll to position [0, 0]
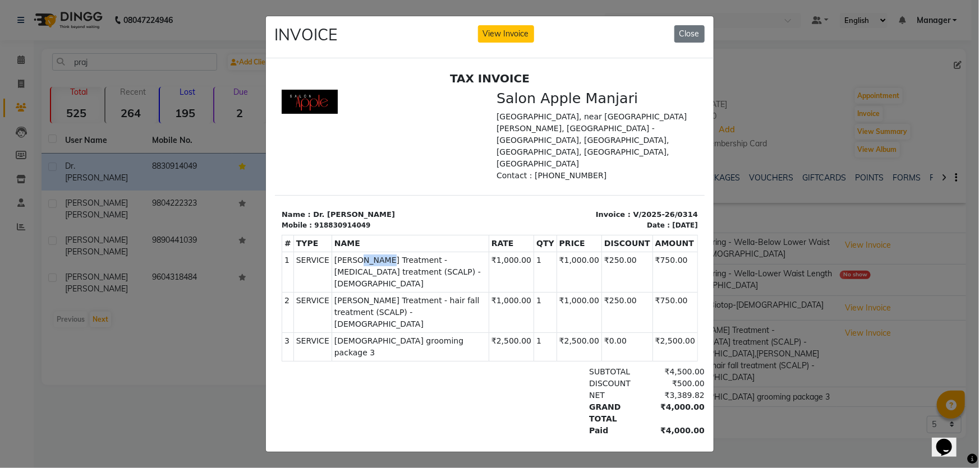
drag, startPoint x: 350, startPoint y: 259, endPoint x: 372, endPoint y: 259, distance: 22.4
click at [372, 259] on span "[PERSON_NAME] Treatment - [MEDICAL_DATA] treatment (SCALP) - [DEMOGRAPHIC_DATA]" at bounding box center [410, 271] width 152 height 35
drag, startPoint x: 356, startPoint y: 288, endPoint x: 367, endPoint y: 291, distance: 11.6
click at [367, 294] on span "[PERSON_NAME] Treatment - hair fall treatment (SCALP) - [DEMOGRAPHIC_DATA]" at bounding box center [410, 311] width 152 height 35
drag, startPoint x: 674, startPoint y: 44, endPoint x: 673, endPoint y: 59, distance: 15.2
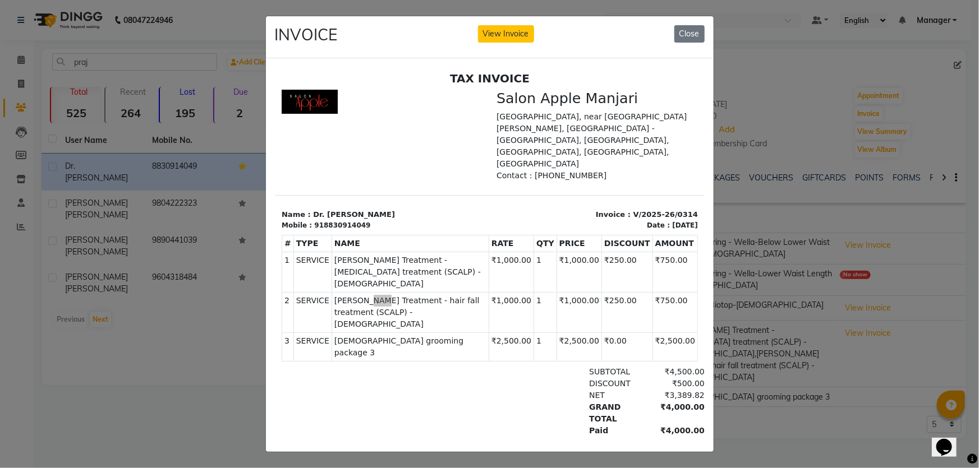
click at [675, 43] on button "Close" at bounding box center [689, 33] width 30 height 17
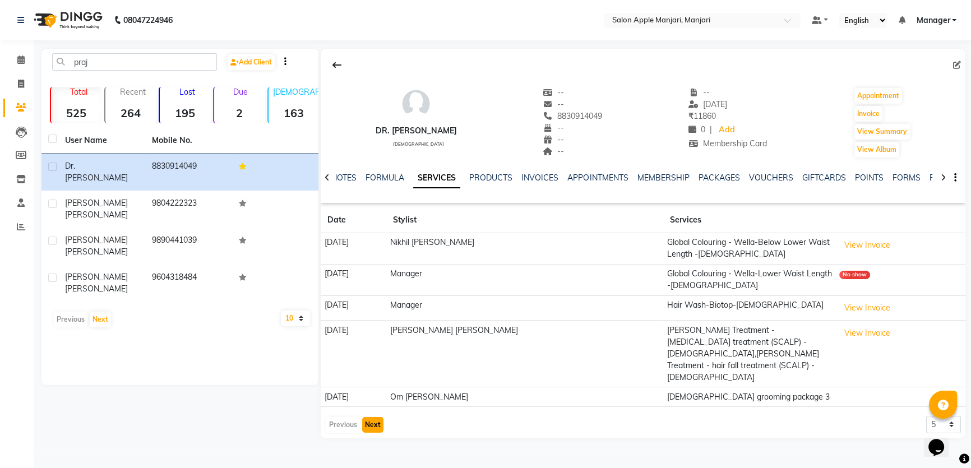
click at [381, 433] on button "Next" at bounding box center [372, 425] width 21 height 16
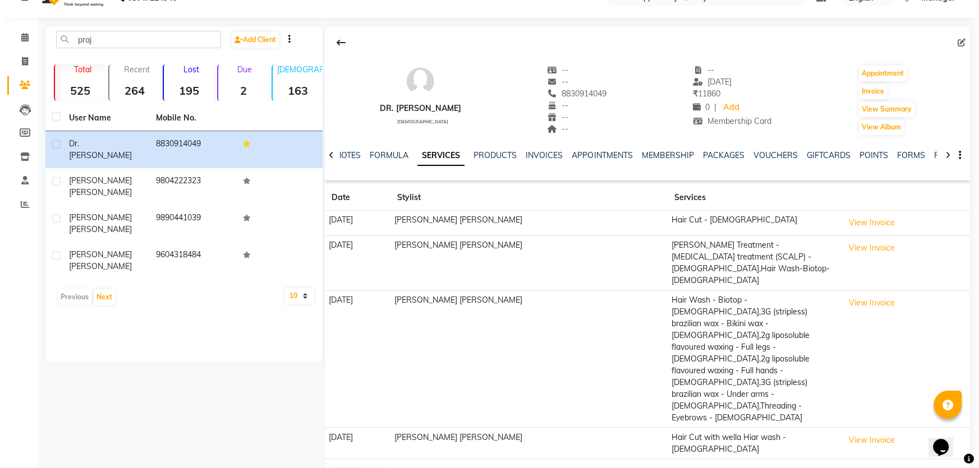
scroll to position [27, 0]
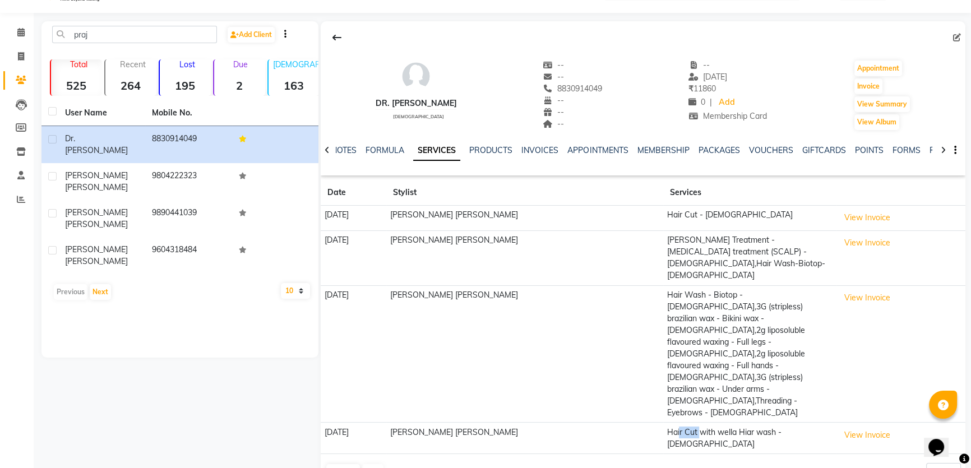
drag, startPoint x: 637, startPoint y: 393, endPoint x: 646, endPoint y: 392, distance: 9.0
click at [664, 423] on td "Hair Cut with wella Hiar wash - [DEMOGRAPHIC_DATA]" at bounding box center [750, 438] width 173 height 31
drag, startPoint x: 697, startPoint y: 390, endPoint x: 735, endPoint y: 391, distance: 37.6
click at [735, 423] on td "Hair Cut with wella Hiar wash - [DEMOGRAPHIC_DATA]" at bounding box center [750, 438] width 173 height 31
click at [862, 427] on button "View Invoice" at bounding box center [868, 435] width 56 height 17
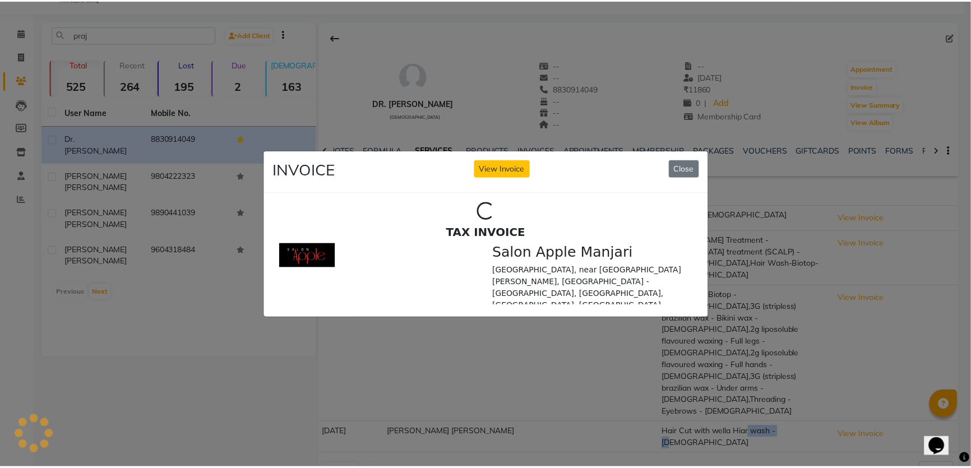
scroll to position [0, 0]
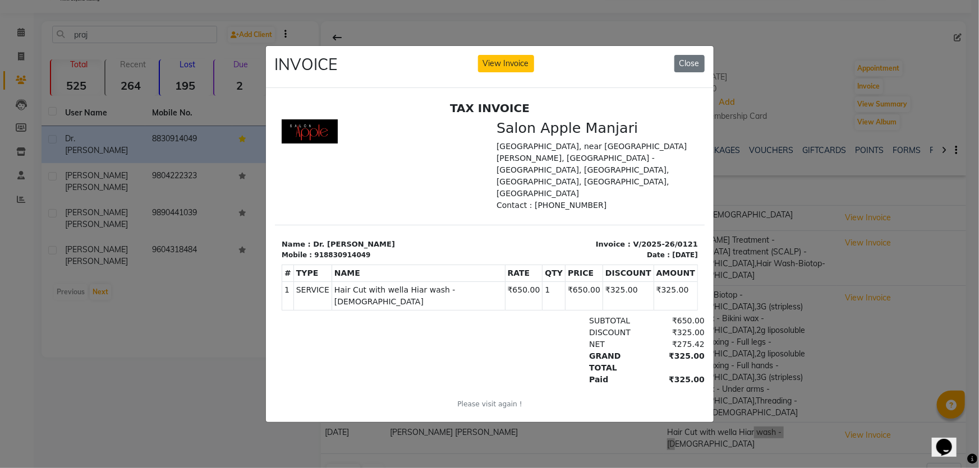
drag, startPoint x: 633, startPoint y: 289, endPoint x: 656, endPoint y: 289, distance: 23.0
click at [656, 289] on td "₹325.00" at bounding box center [675, 295] width 44 height 29
click at [692, 59] on button "Close" at bounding box center [689, 63] width 30 height 17
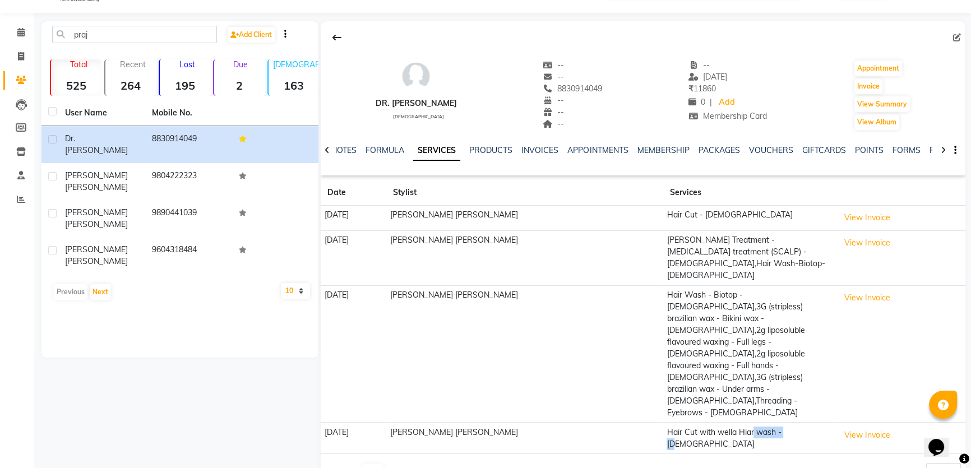
click at [344, 464] on button "Previous" at bounding box center [343, 472] width 34 height 16
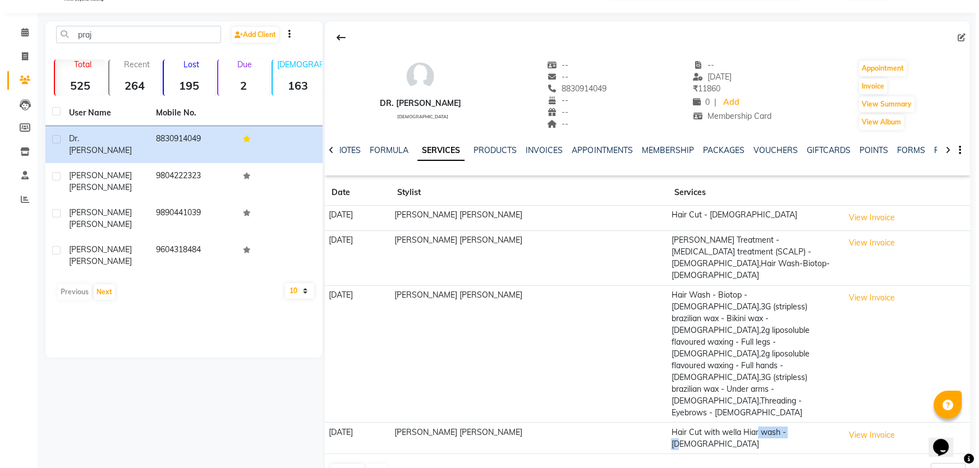
scroll to position [4, 0]
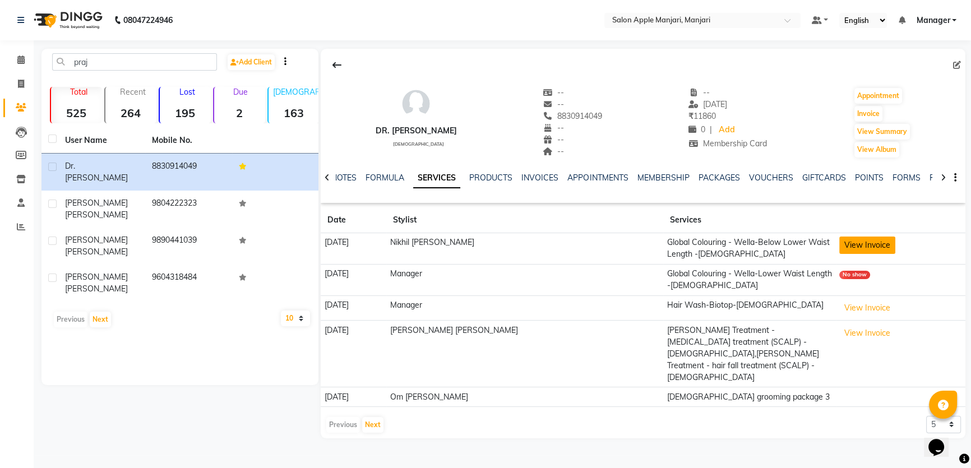
click at [850, 254] on button "View Invoice" at bounding box center [868, 245] width 56 height 17
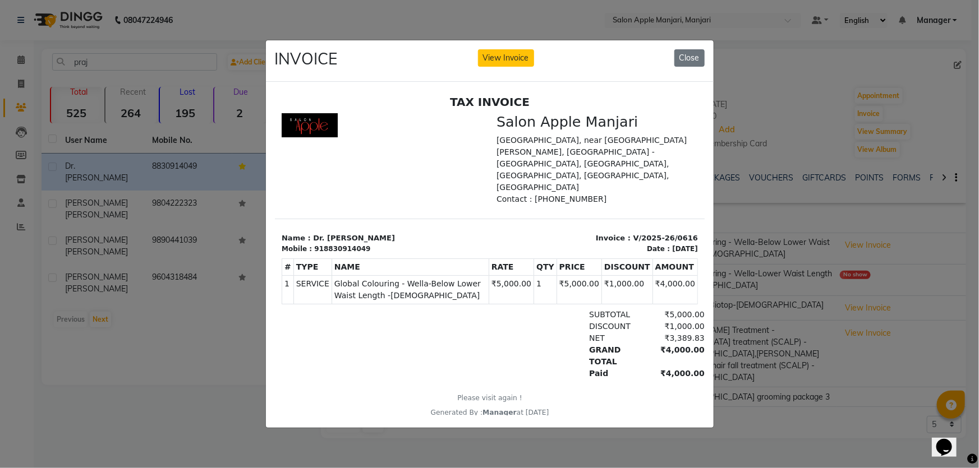
scroll to position [11, 0]
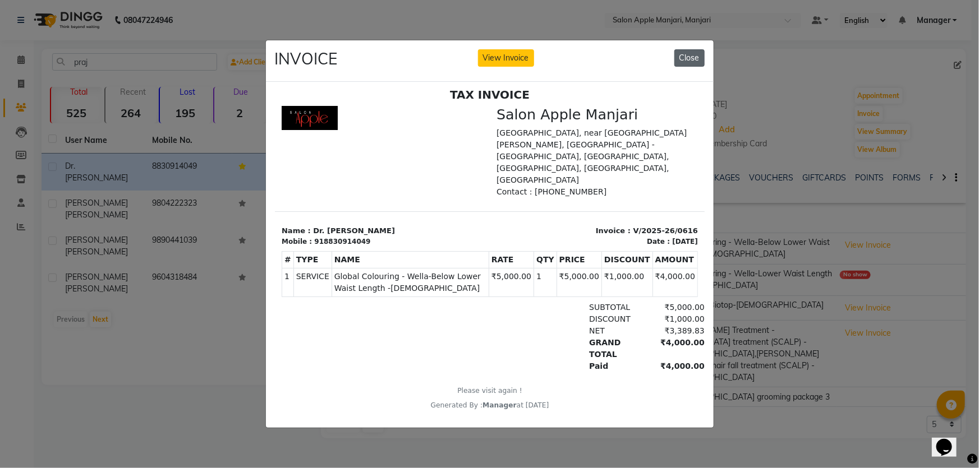
click at [691, 49] on button "Close" at bounding box center [689, 57] width 30 height 17
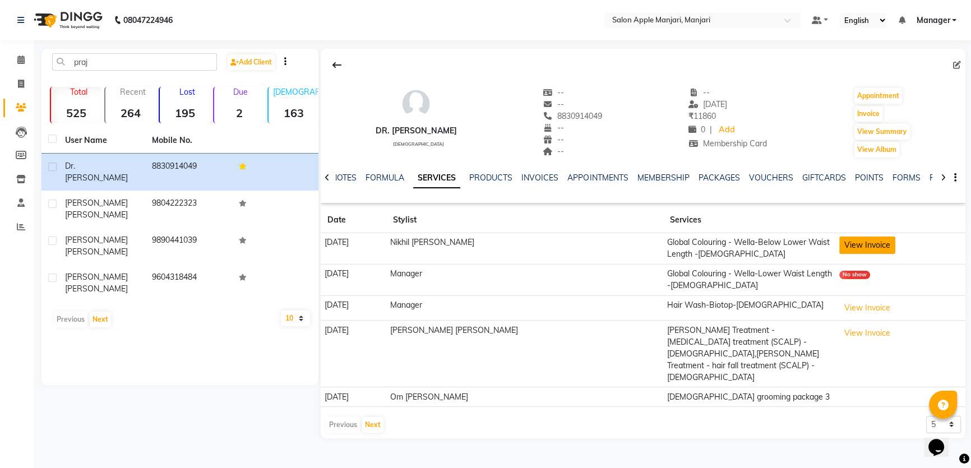
click at [840, 254] on button "View Invoice" at bounding box center [868, 245] width 56 height 17
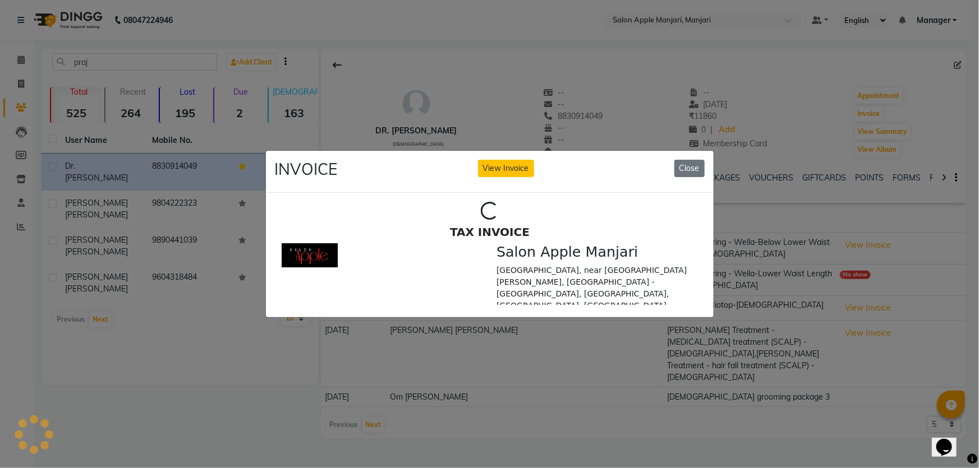
scroll to position [0, 0]
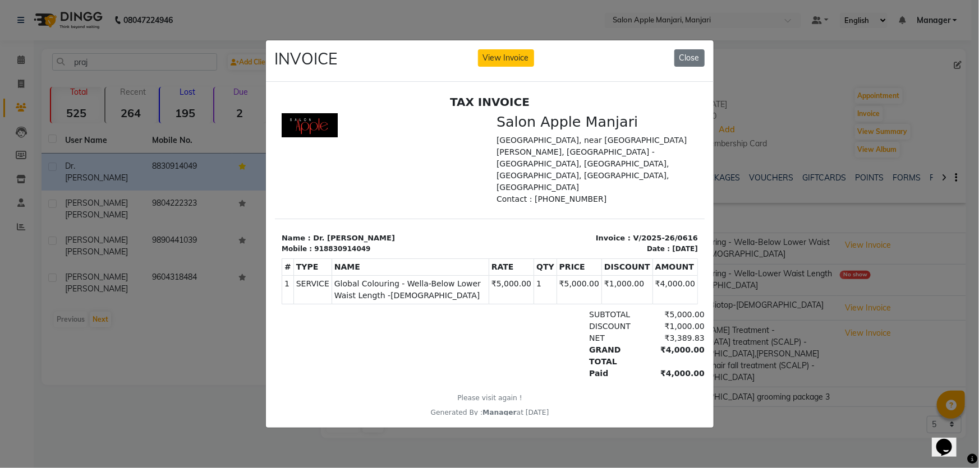
click at [480, 344] on div "GRAND TOTAL ₹4,000.00" at bounding box center [558, 356] width 291 height 24
click at [579, 291] on td "₹5,000.00" at bounding box center [578, 289] width 45 height 29
click at [689, 51] on button "Close" at bounding box center [689, 57] width 30 height 17
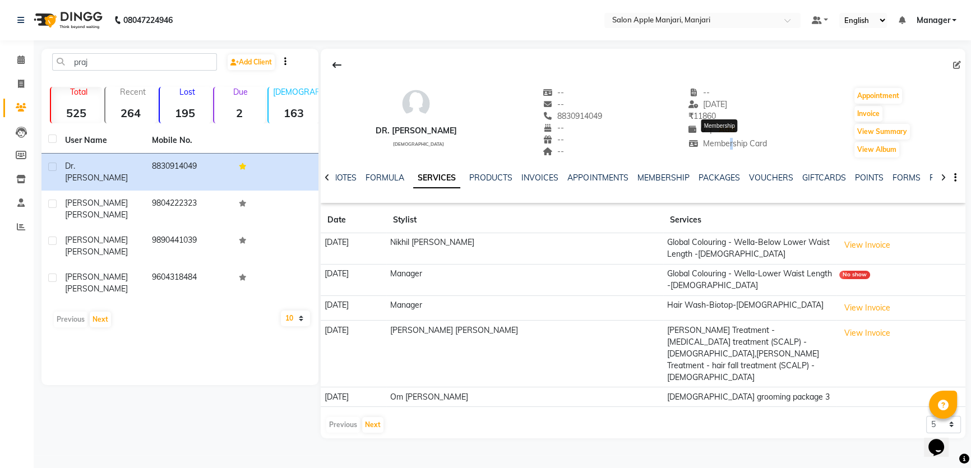
click at [727, 149] on span "Membership Card" at bounding box center [728, 144] width 79 height 10
click at [840, 317] on button "View Invoice" at bounding box center [868, 308] width 56 height 17
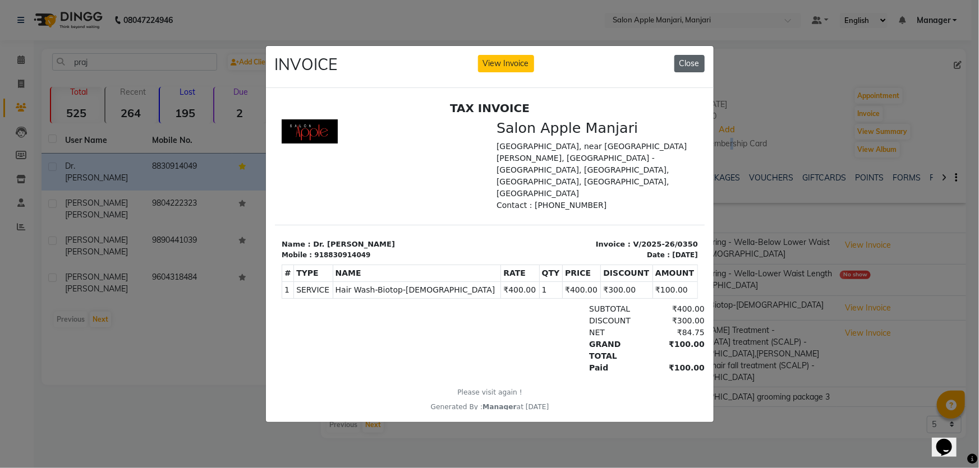
click at [685, 58] on button "Close" at bounding box center [689, 63] width 30 height 17
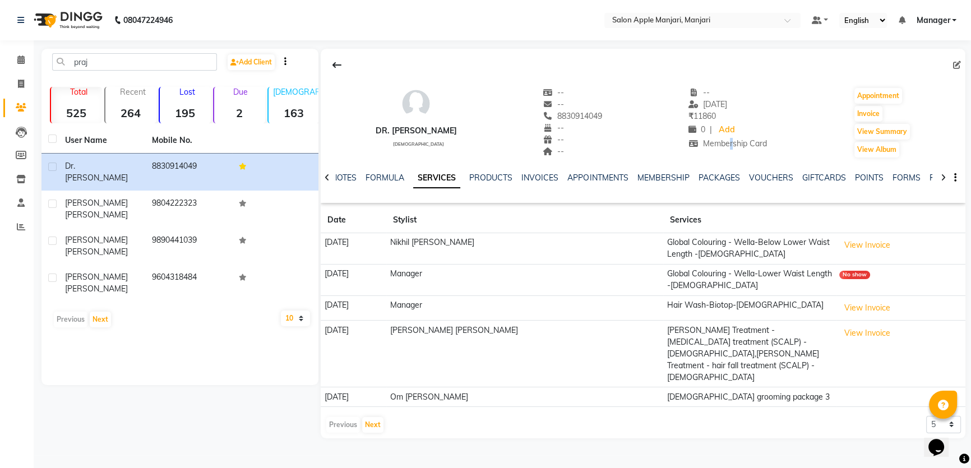
click at [446, 188] on link "SERVICES" at bounding box center [436, 178] width 47 height 20
click at [436, 188] on link "SERVICES" at bounding box center [436, 178] width 47 height 20
click at [397, 137] on div "Dr. Prajakta" at bounding box center [415, 131] width 81 height 12
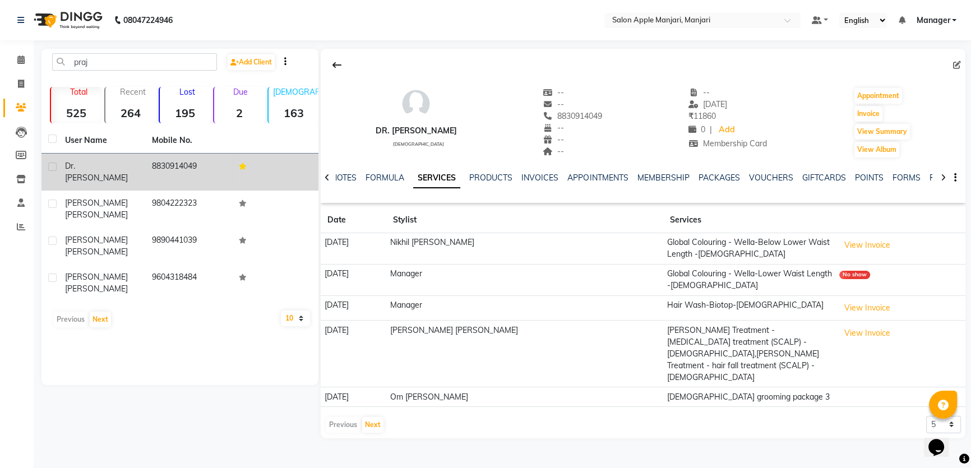
click at [122, 181] on div "Dr. Prajakta" at bounding box center [101, 172] width 73 height 24
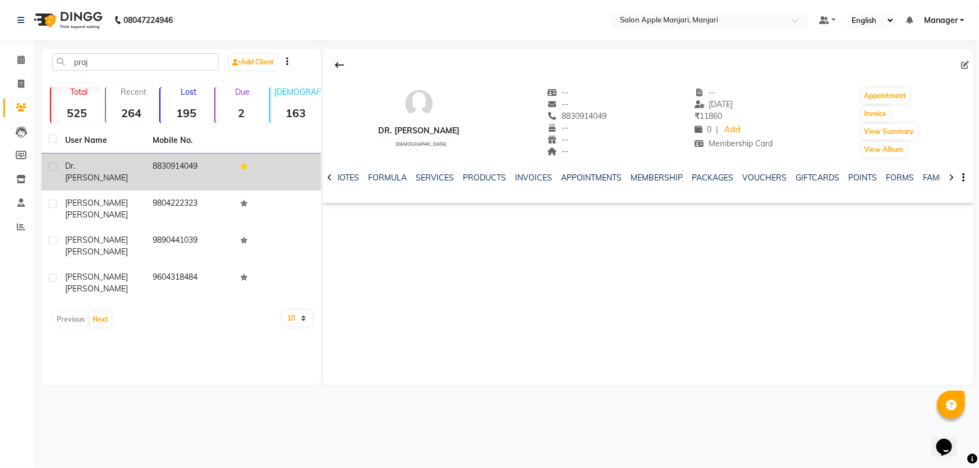
click at [174, 183] on td "8830914049" at bounding box center [189, 172] width 87 height 37
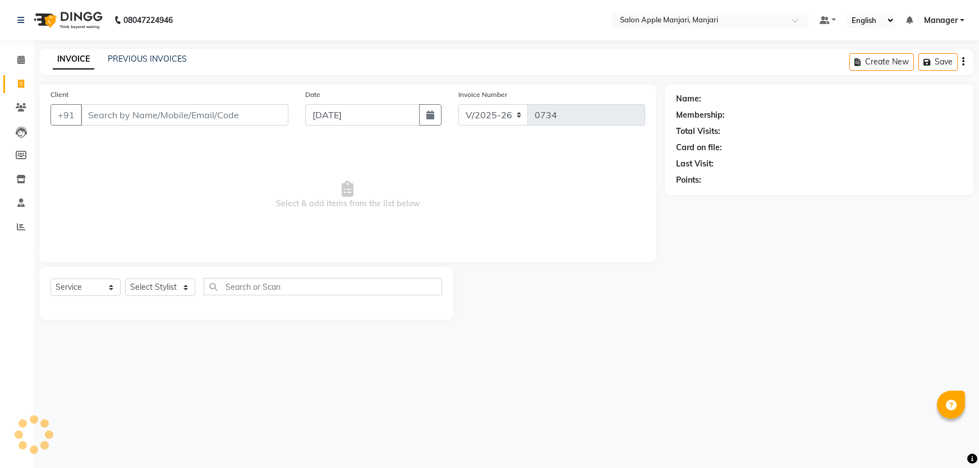
select select "8088"
select select "service"
click at [195, 126] on input "Client" at bounding box center [185, 114] width 208 height 21
type input "r"
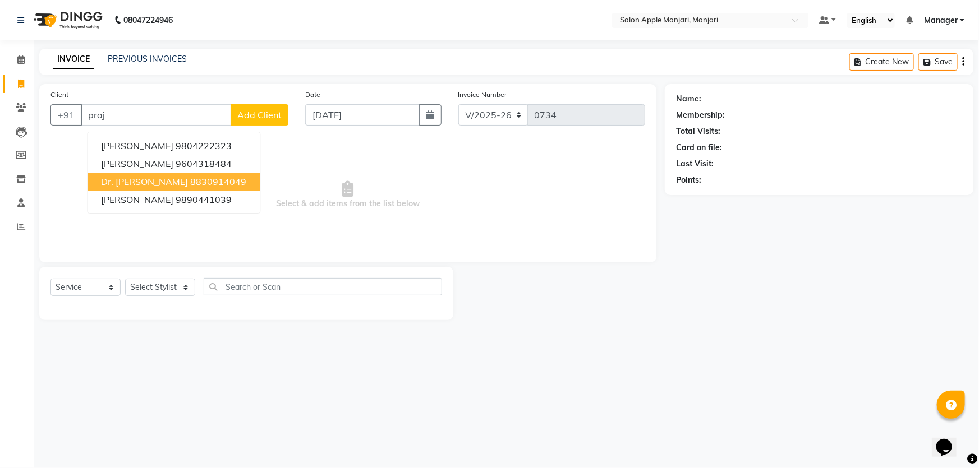
click at [190, 187] on ngb-highlight "8830914049" at bounding box center [218, 181] width 56 height 11
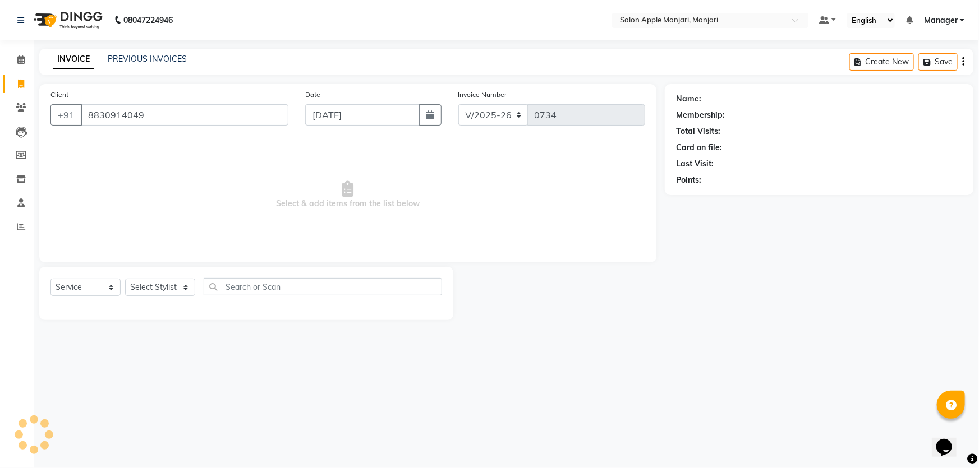
type input "8830914049"
select select "1: Object"
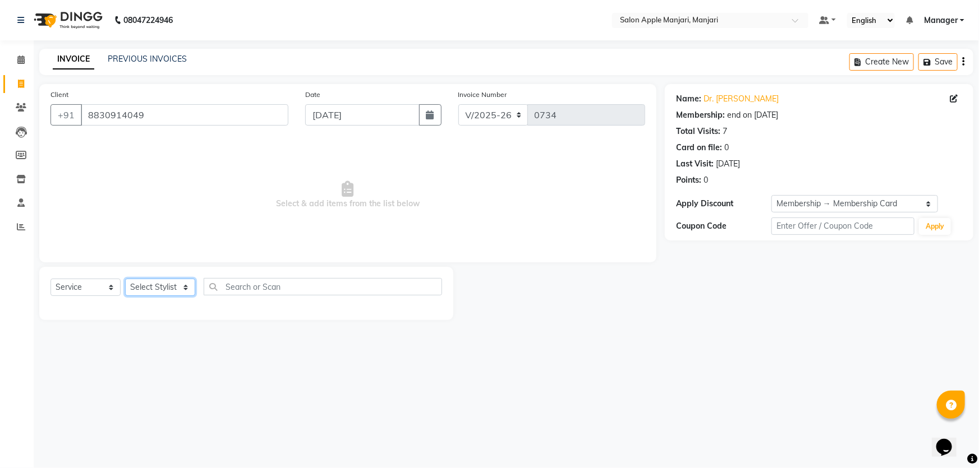
click at [195, 296] on select "Select Stylist [PERSON_NAME] [PERSON_NAME] [PERSON_NAME] Manager [PERSON_NAME] …" at bounding box center [160, 287] width 70 height 17
select select "85931"
click at [128, 296] on select "Select Stylist [PERSON_NAME] [PERSON_NAME] [PERSON_NAME] Manager [PERSON_NAME] …" at bounding box center [160, 287] width 70 height 17
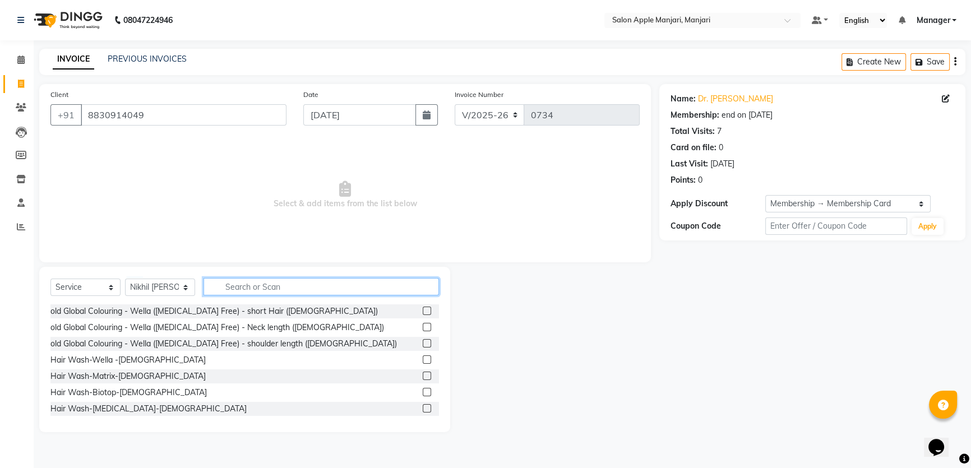
click at [308, 296] on input "text" at bounding box center [322, 286] width 236 height 17
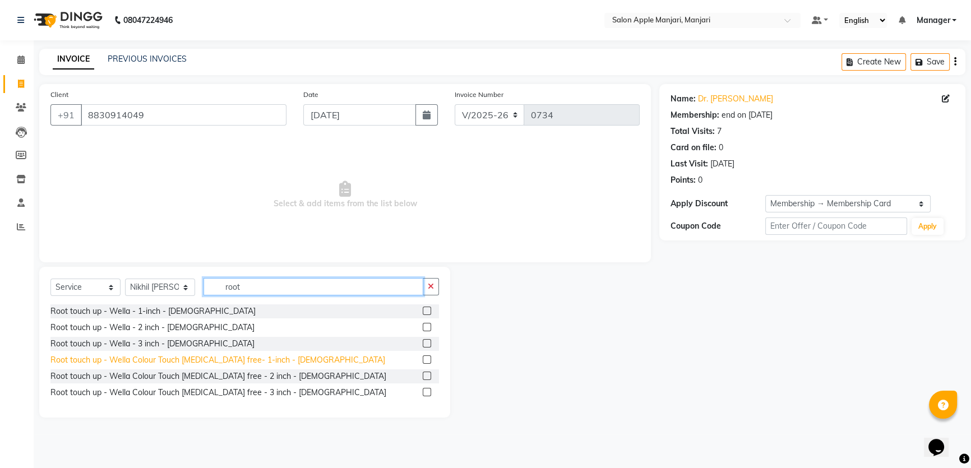
type input "root"
click at [281, 366] on div "Root touch up - Wella Colour Touch [MEDICAL_DATA] free- 1-inch - [DEMOGRAPHIC_D…" at bounding box center [217, 360] width 335 height 12
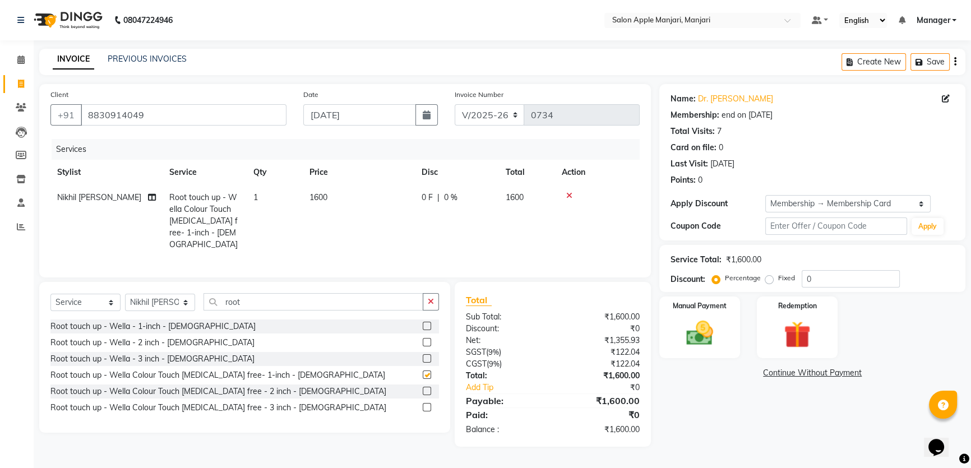
checkbox input "false"
drag, startPoint x: 823, startPoint y: 314, endPoint x: 815, endPoint y: 320, distance: 9.6
click at [815, 288] on input "0" at bounding box center [851, 278] width 98 height 17
type input "40"
click at [703, 349] on img at bounding box center [700, 333] width 45 height 32
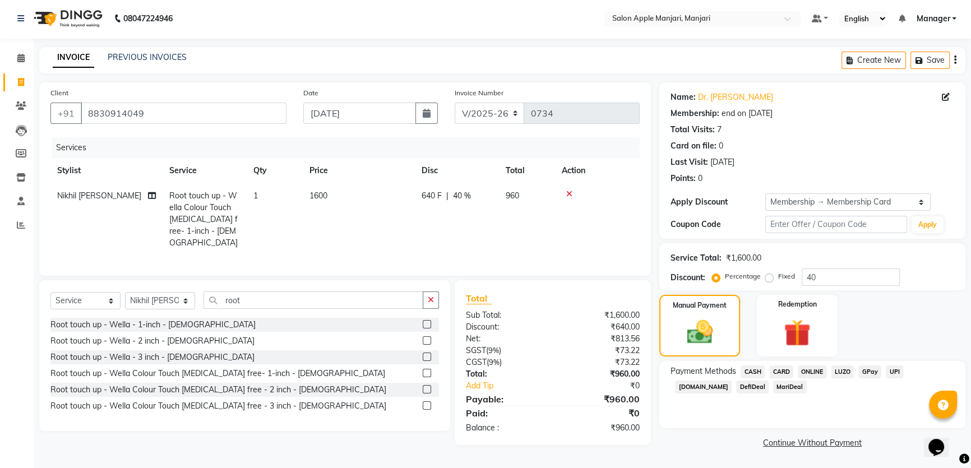
scroll to position [48, 0]
click at [825, 370] on span "ONLINE" at bounding box center [812, 372] width 29 height 13
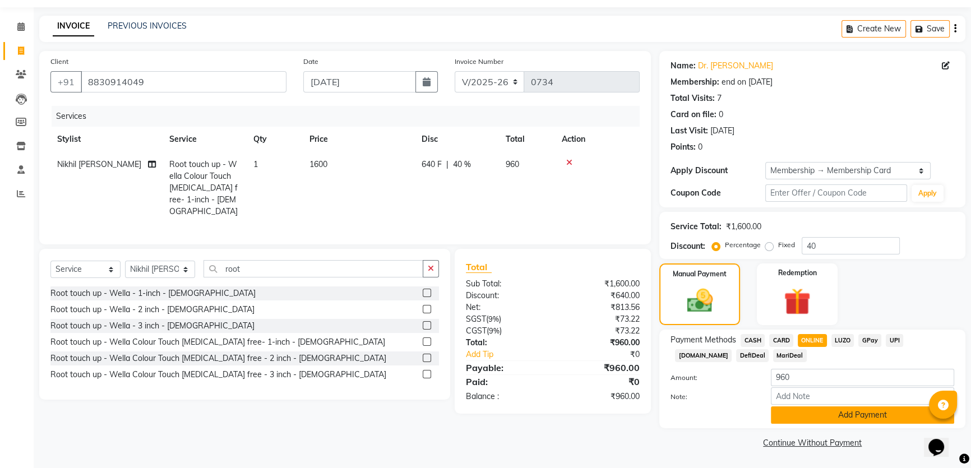
scroll to position [95, 0]
click at [859, 416] on button "Add Payment" at bounding box center [862, 415] width 183 height 17
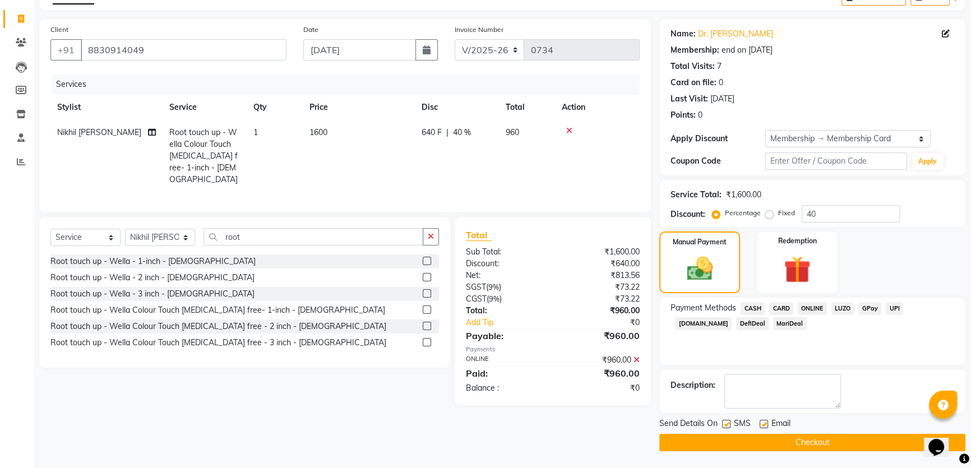
scroll to position [125, 0]
click at [782, 448] on button "Checkout" at bounding box center [813, 442] width 306 height 17
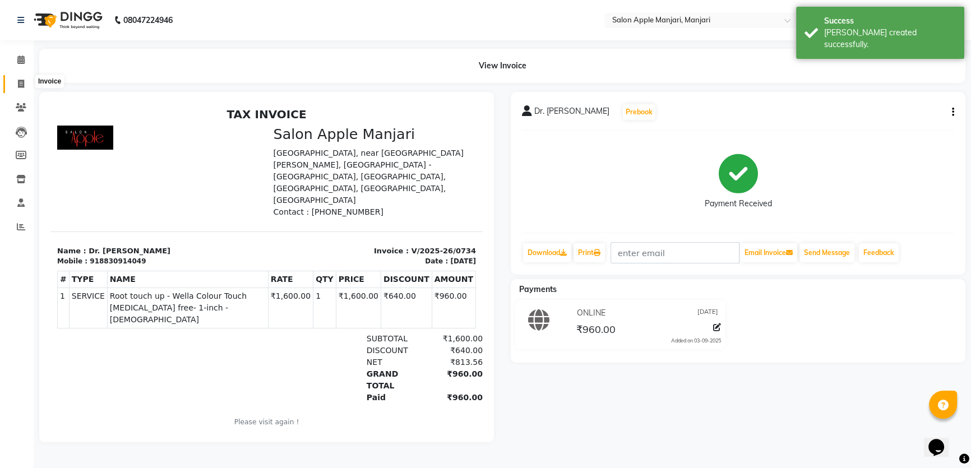
click at [22, 85] on icon at bounding box center [21, 84] width 6 height 8
select select "8088"
select select "service"
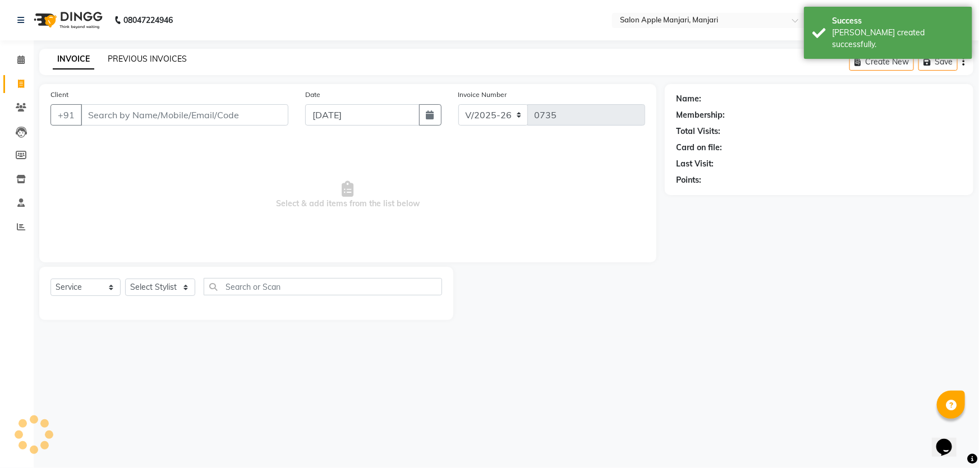
click at [132, 61] on link "PREVIOUS INVOICES" at bounding box center [147, 59] width 79 height 10
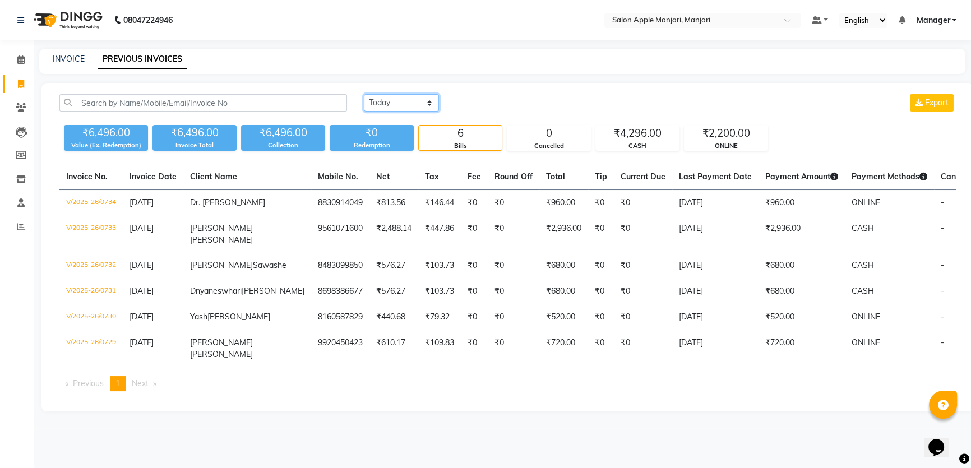
click at [417, 112] on select "Today Yesterday Custom Range" at bounding box center [401, 102] width 75 height 17
click at [366, 105] on select "Today Yesterday Custom Range" at bounding box center [401, 102] width 75 height 17
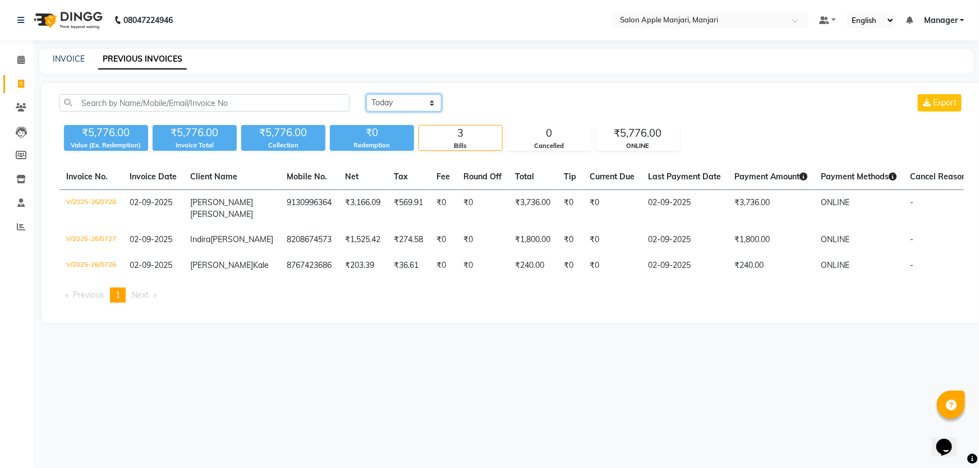
click at [429, 110] on select "Today Yesterday Custom Range" at bounding box center [403, 102] width 75 height 17
select select "range"
click at [368, 105] on select "Today Yesterday Custom Range" at bounding box center [403, 102] width 75 height 17
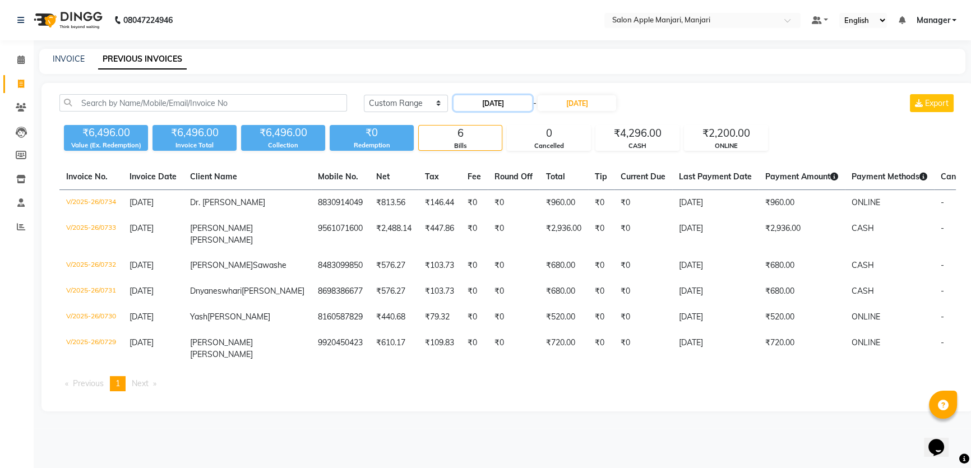
click at [478, 111] on input "[DATE]" at bounding box center [493, 103] width 79 height 16
select select "9"
select select "2025"
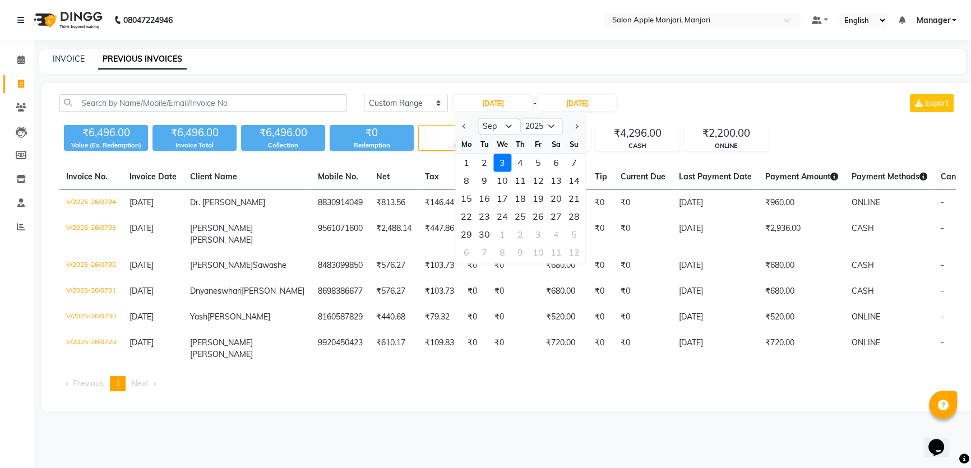
drag, startPoint x: 468, startPoint y: 185, endPoint x: 496, endPoint y: 163, distance: 34.8
click at [469, 172] on div "1" at bounding box center [467, 163] width 18 height 18
type input "01-09-2025"
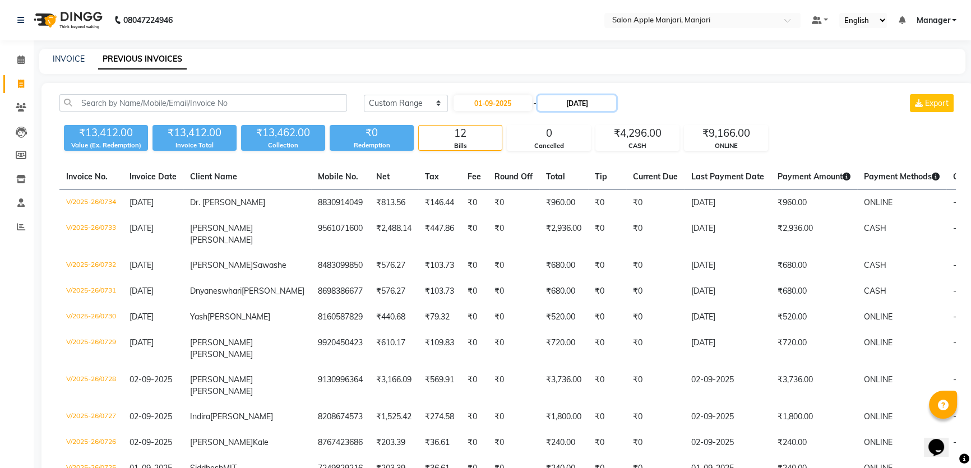
click at [566, 111] on input "[DATE]" at bounding box center [577, 103] width 79 height 16
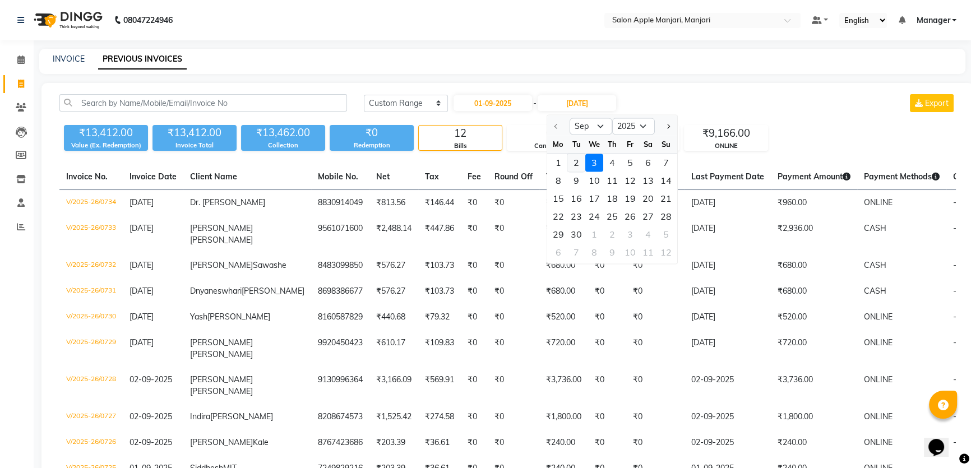
click at [584, 172] on div "2" at bounding box center [577, 163] width 18 height 18
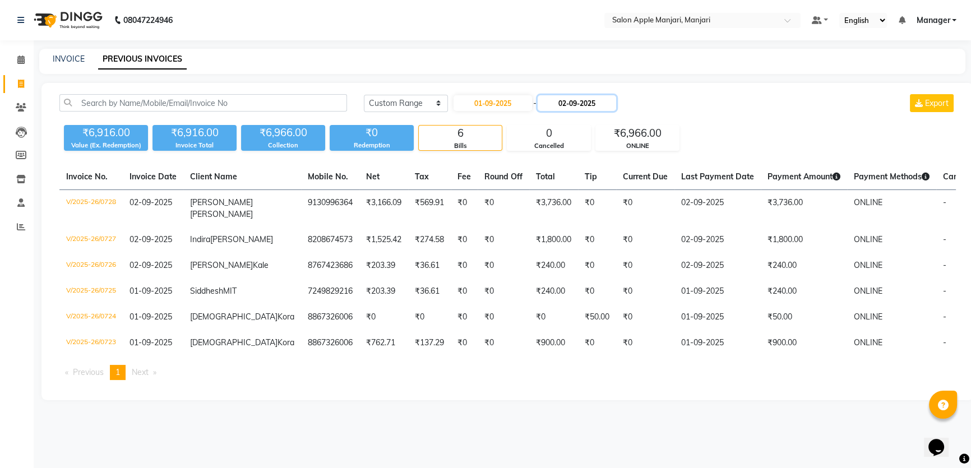
click at [592, 111] on input "02-09-2025" at bounding box center [577, 103] width 79 height 16
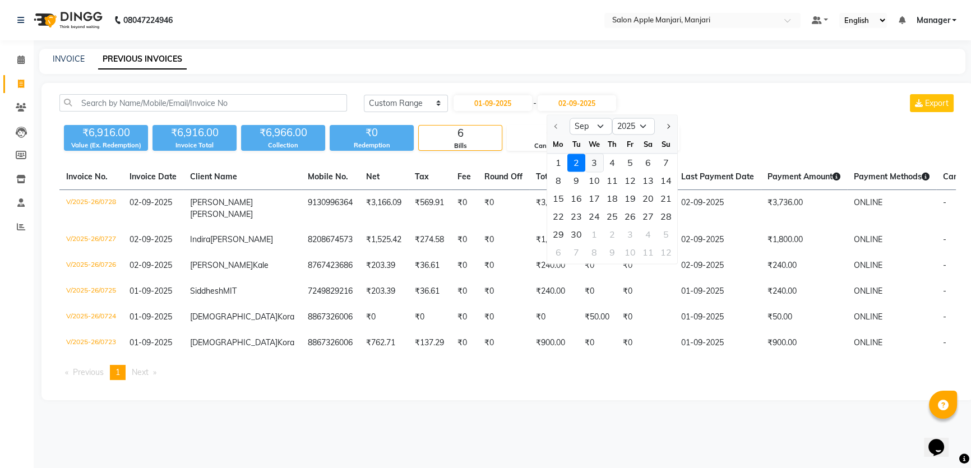
click at [604, 172] on div "3" at bounding box center [595, 163] width 18 height 18
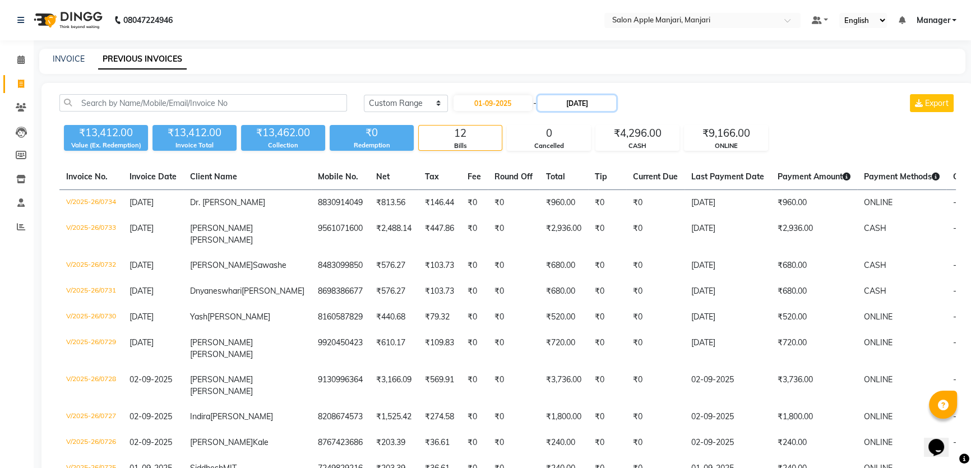
click at [597, 111] on input "[DATE]" at bounding box center [577, 103] width 79 height 16
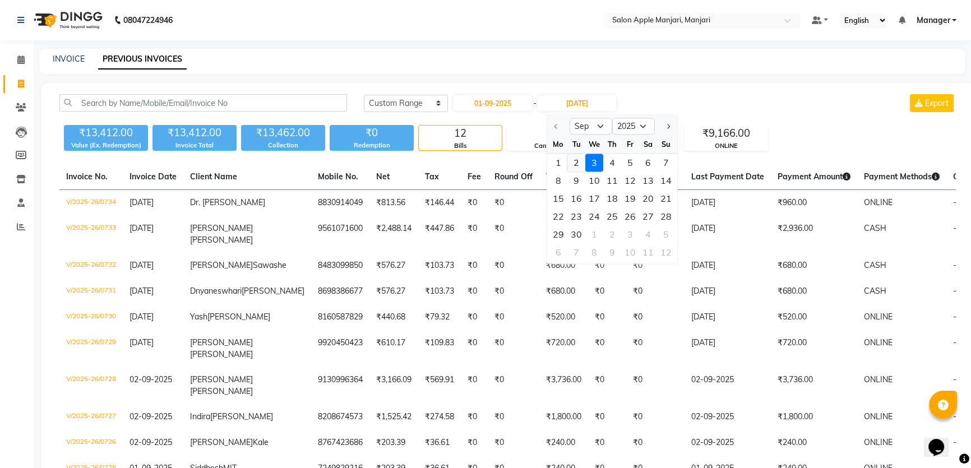
click at [586, 172] on div "2" at bounding box center [577, 163] width 18 height 18
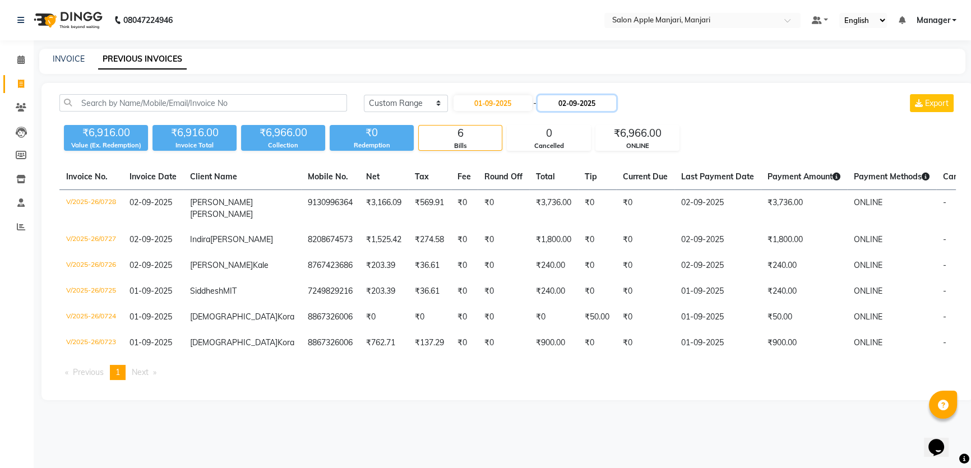
click at [616, 111] on input "02-09-2025" at bounding box center [577, 103] width 79 height 16
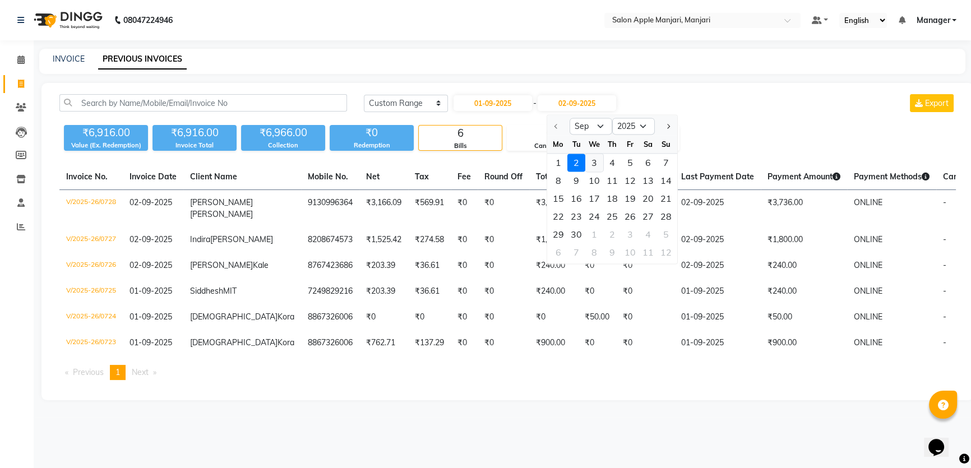
click at [604, 172] on div "3" at bounding box center [595, 163] width 18 height 18
type input "[DATE]"
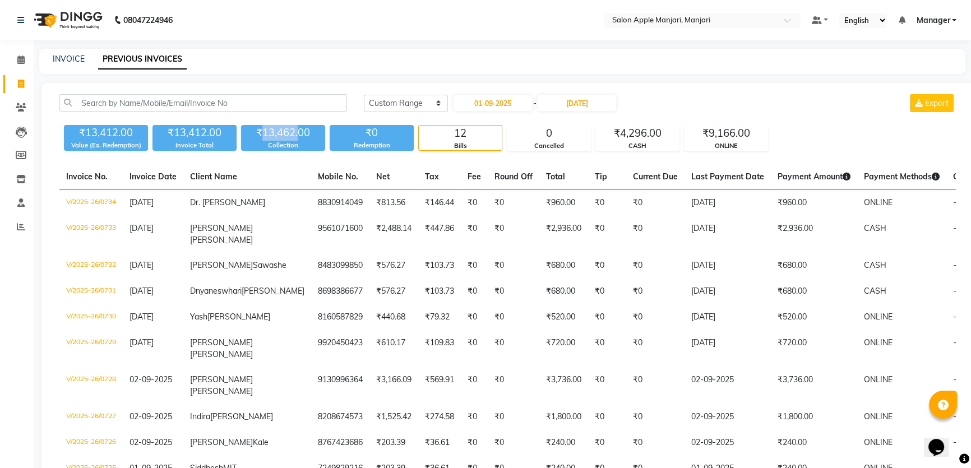
drag, startPoint x: 268, startPoint y: 154, endPoint x: 310, endPoint y: 149, distance: 41.9
click at [310, 141] on div "₹13,462.00" at bounding box center [283, 133] width 84 height 16
click at [308, 141] on div "₹13,462.00" at bounding box center [283, 133] width 84 height 16
click at [209, 150] on div "Invoice Total" at bounding box center [195, 146] width 84 height 10
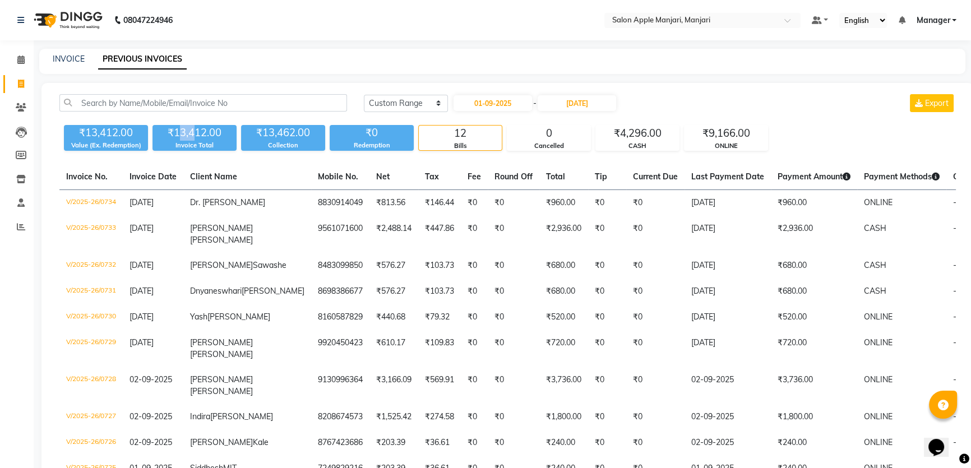
drag, startPoint x: 187, startPoint y: 154, endPoint x: 201, endPoint y: 154, distance: 14.0
click at [201, 141] on div "₹13,412.00" at bounding box center [195, 133] width 84 height 16
click at [265, 141] on div "₹13,462.00" at bounding box center [283, 133] width 84 height 16
click at [20, 62] on icon at bounding box center [20, 60] width 7 height 8
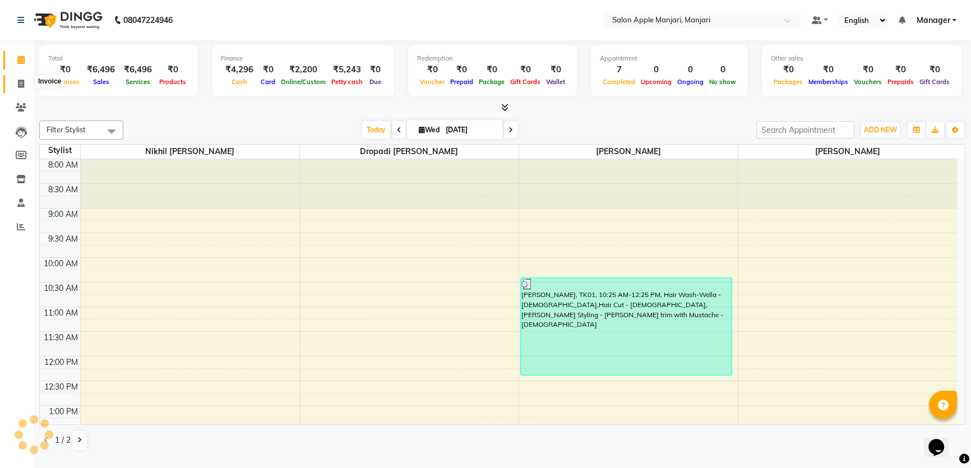
click at [14, 83] on span at bounding box center [21, 84] width 20 height 13
select select "service"
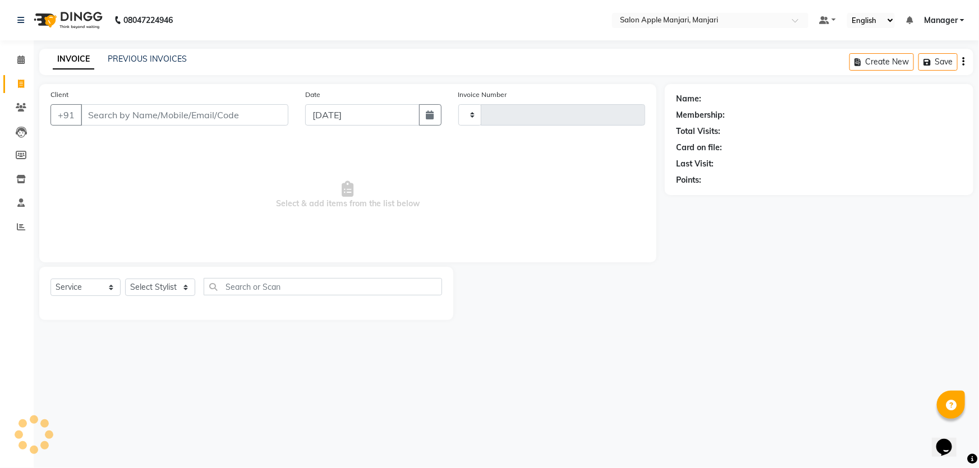
type input "0735"
select select "8088"
click at [29, 103] on span at bounding box center [21, 108] width 20 height 13
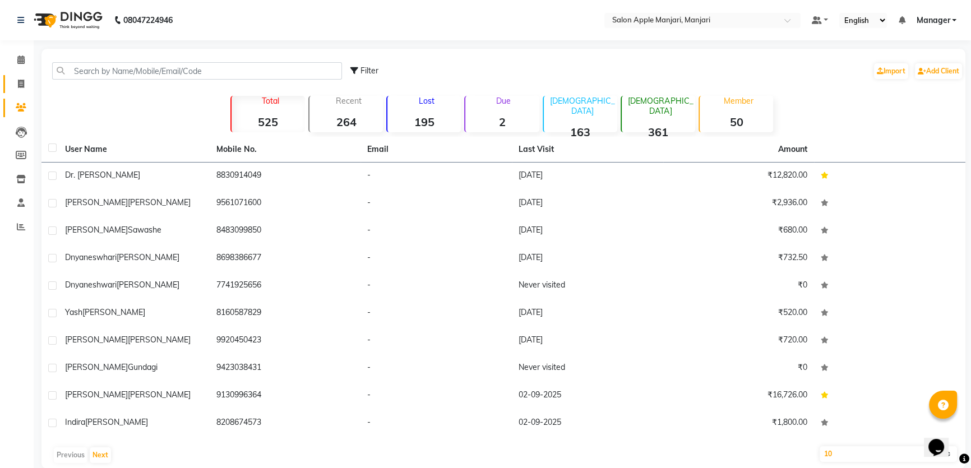
click at [24, 81] on icon at bounding box center [21, 84] width 6 height 8
select select "8088"
select select "service"
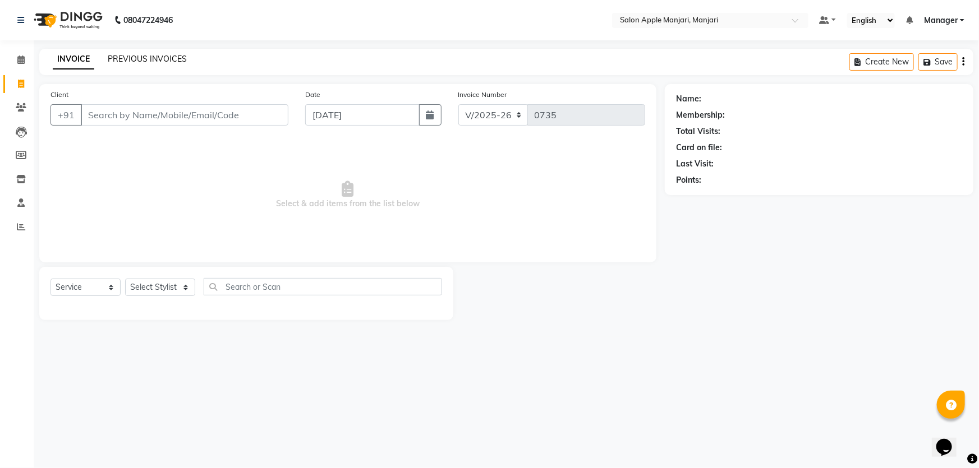
click at [157, 59] on link "PREVIOUS INVOICES" at bounding box center [147, 59] width 79 height 10
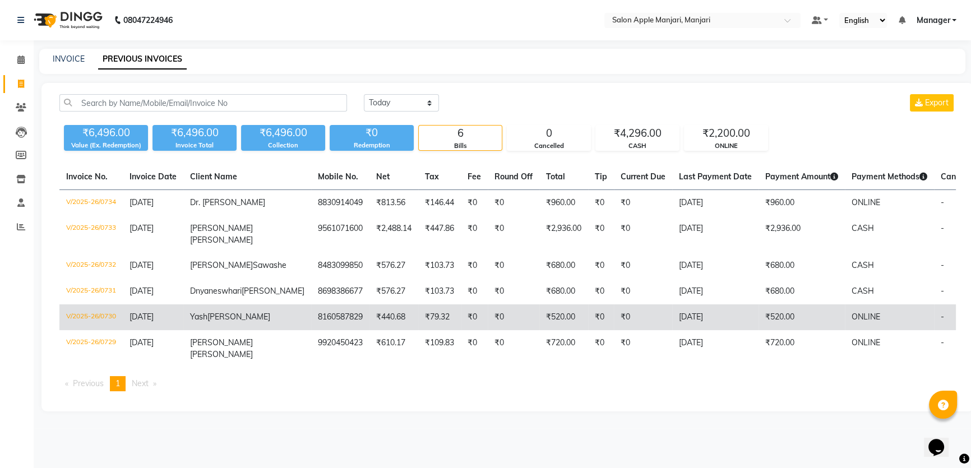
click at [107, 330] on td "V/2025-26/0730" at bounding box center [90, 318] width 63 height 26
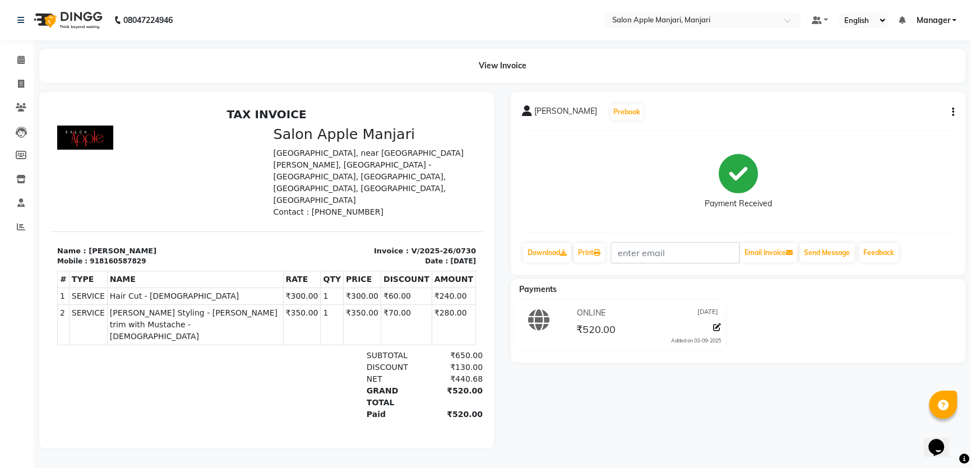
click at [302, 362] on div "DISCOUNT ₹130.00" at bounding box center [336, 368] width 293 height 12
